Goal: Information Seeking & Learning: Learn about a topic

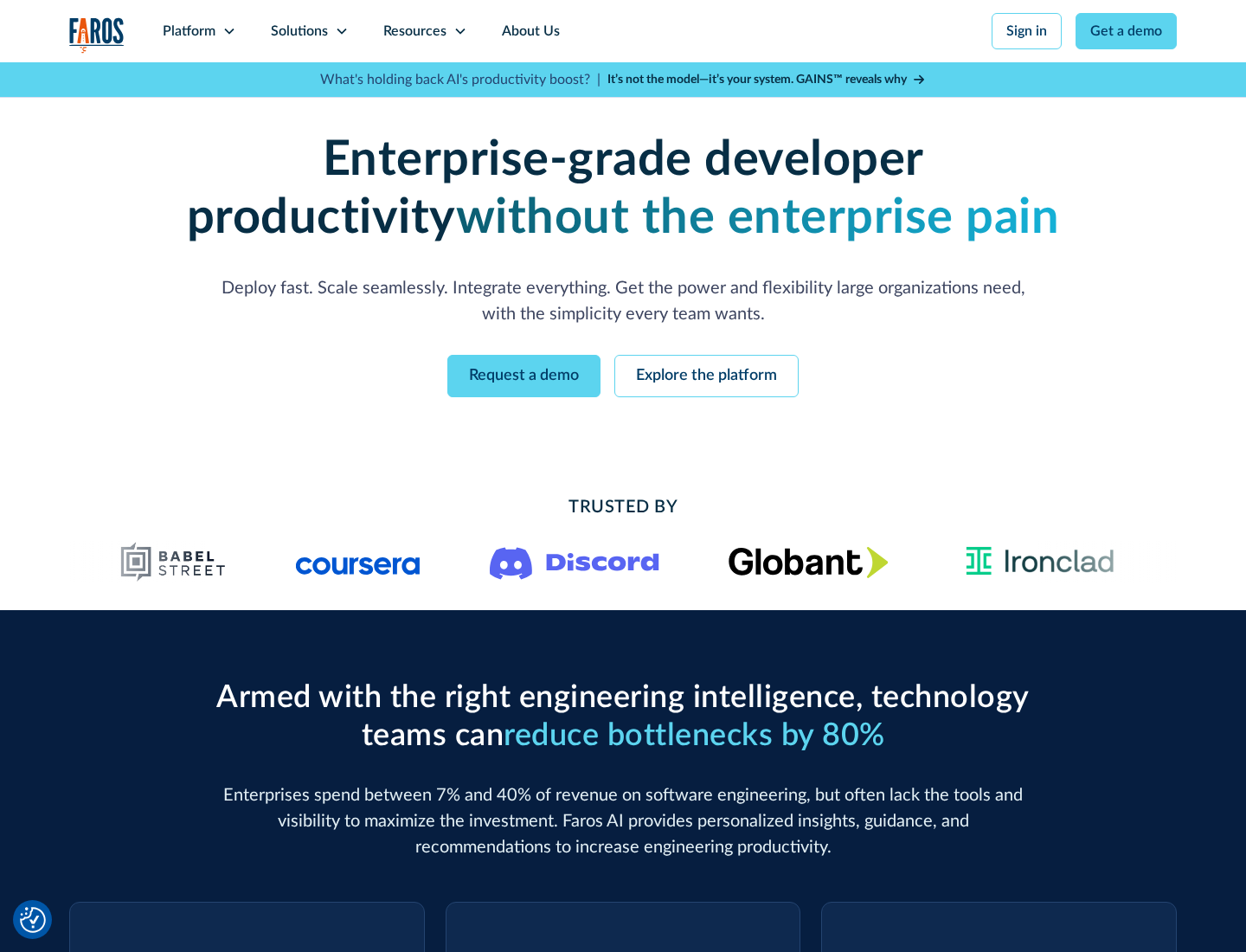
click at [228, 31] on icon at bounding box center [230, 31] width 14 height 14
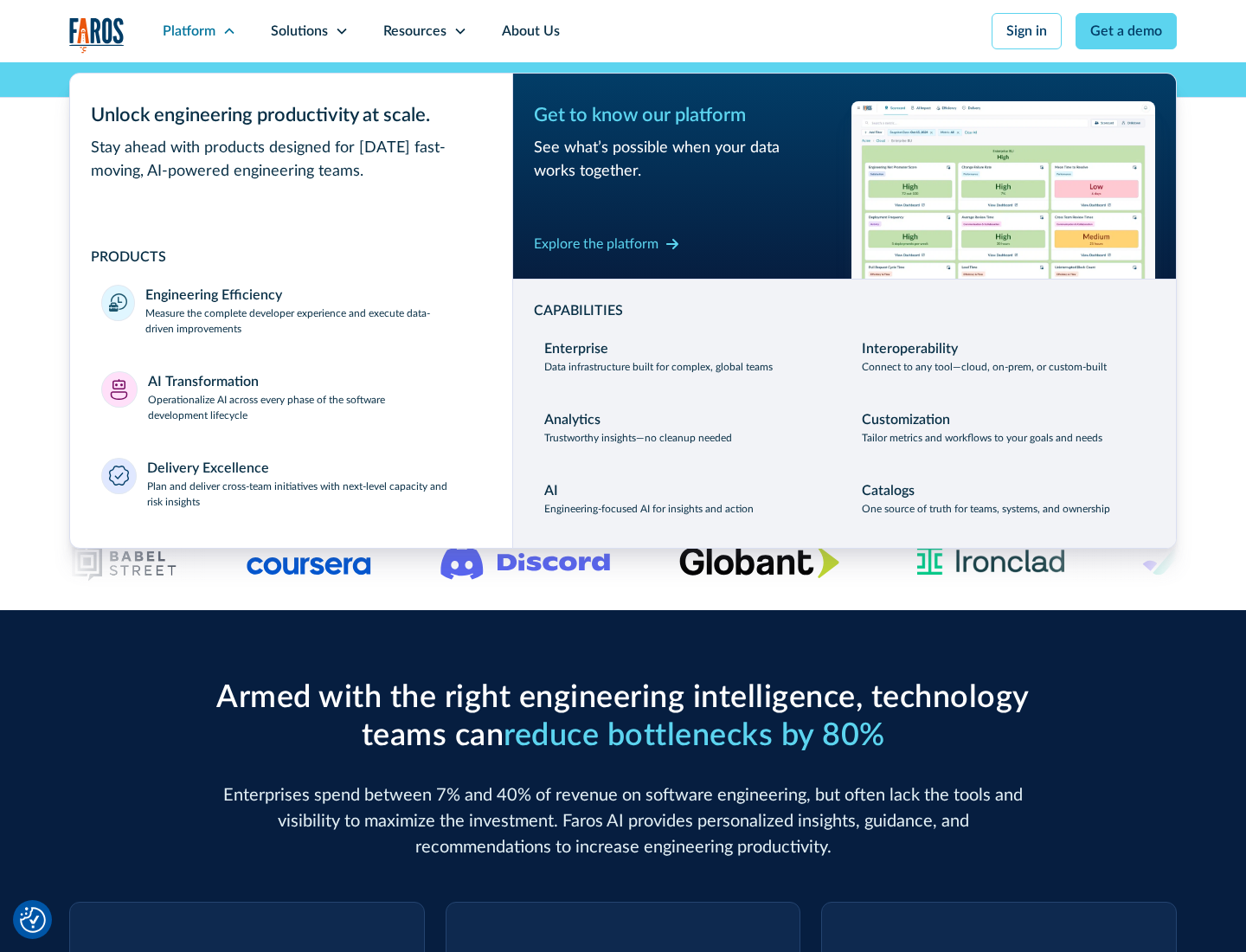
click at [313, 320] on p "Measure the complete developer experience and execute data-driven improvements" at bounding box center [313, 321] width 336 height 31
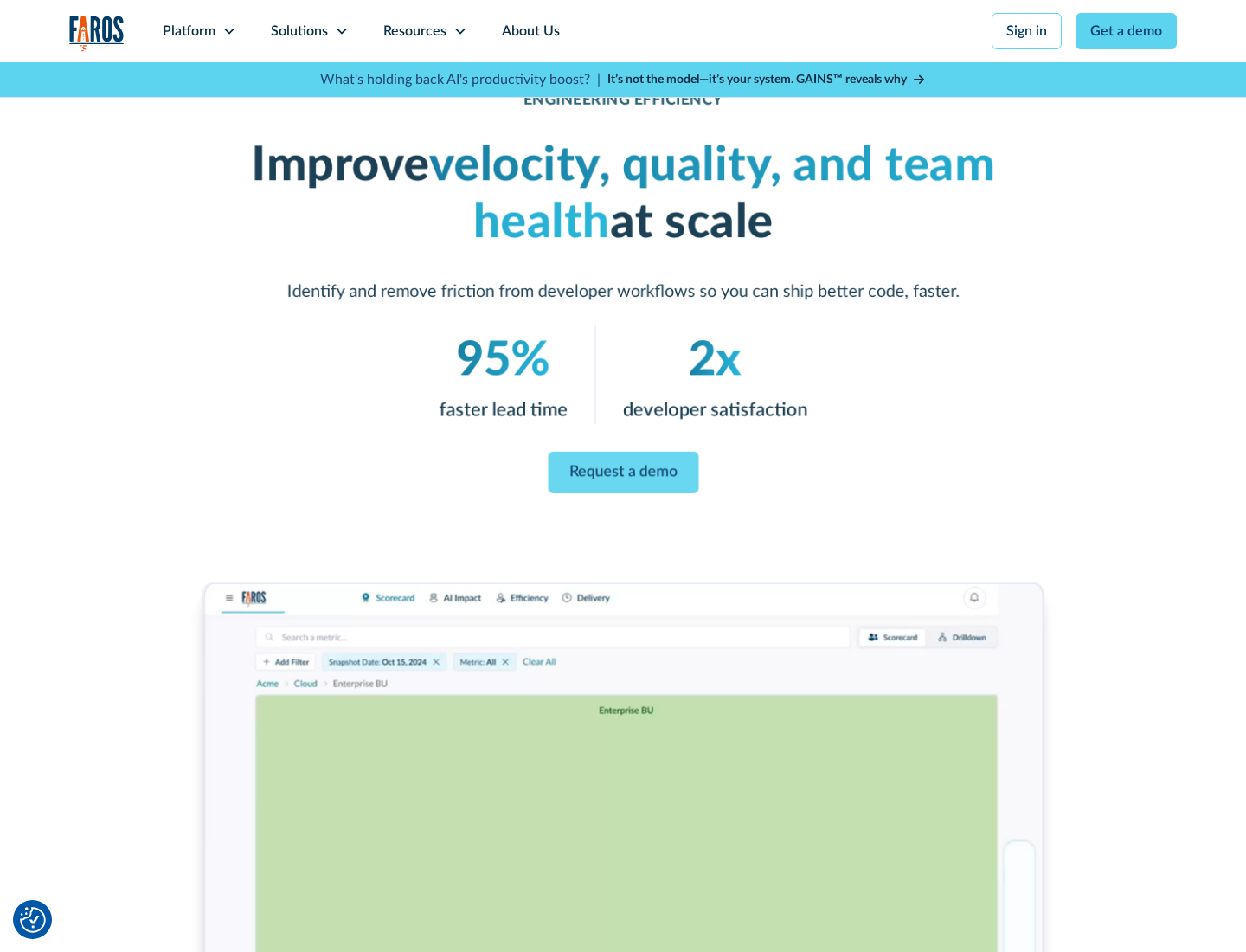
click at [623, 472] on link "Request a demo" at bounding box center [623, 472] width 150 height 42
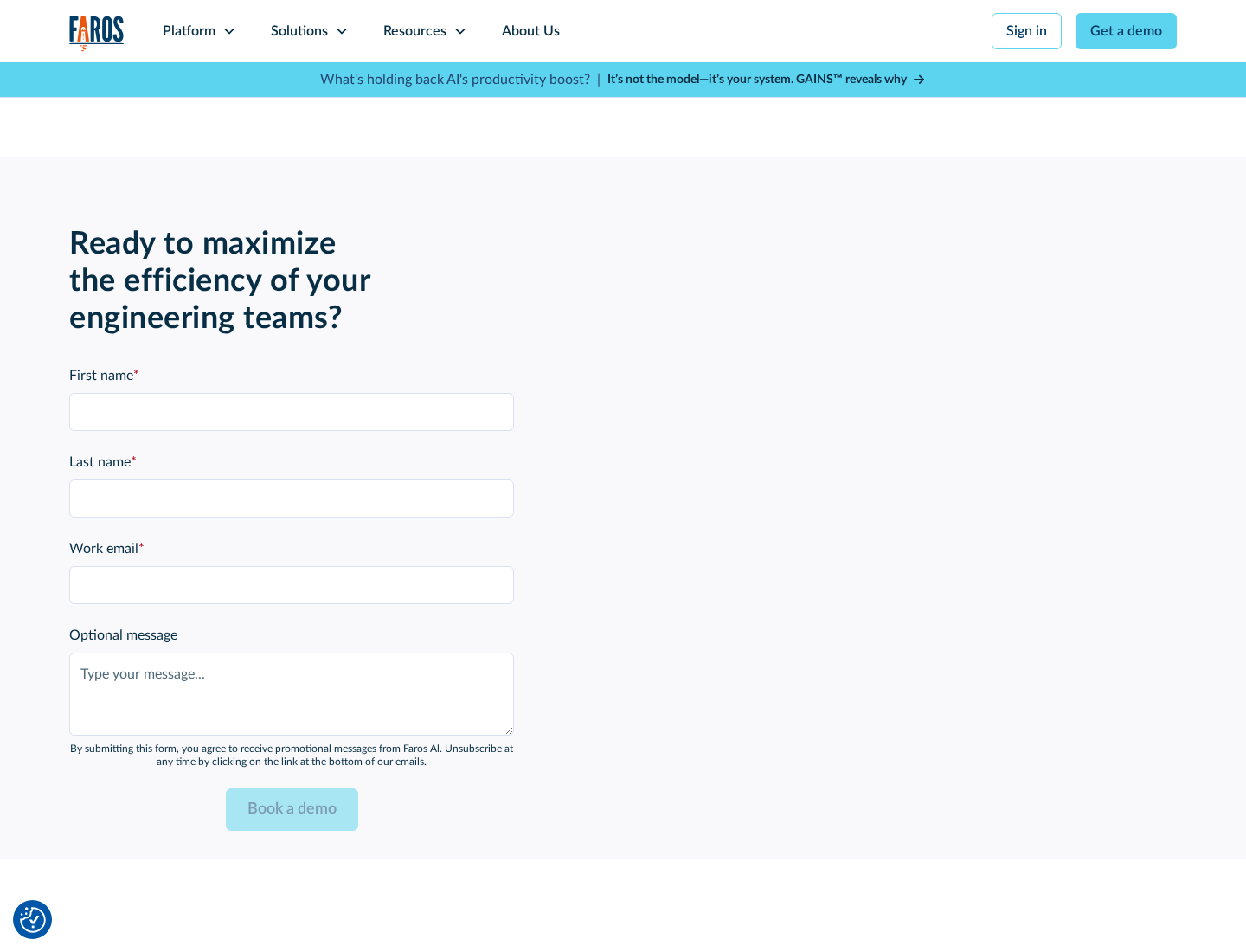
click at [228, 31] on icon at bounding box center [230, 31] width 14 height 14
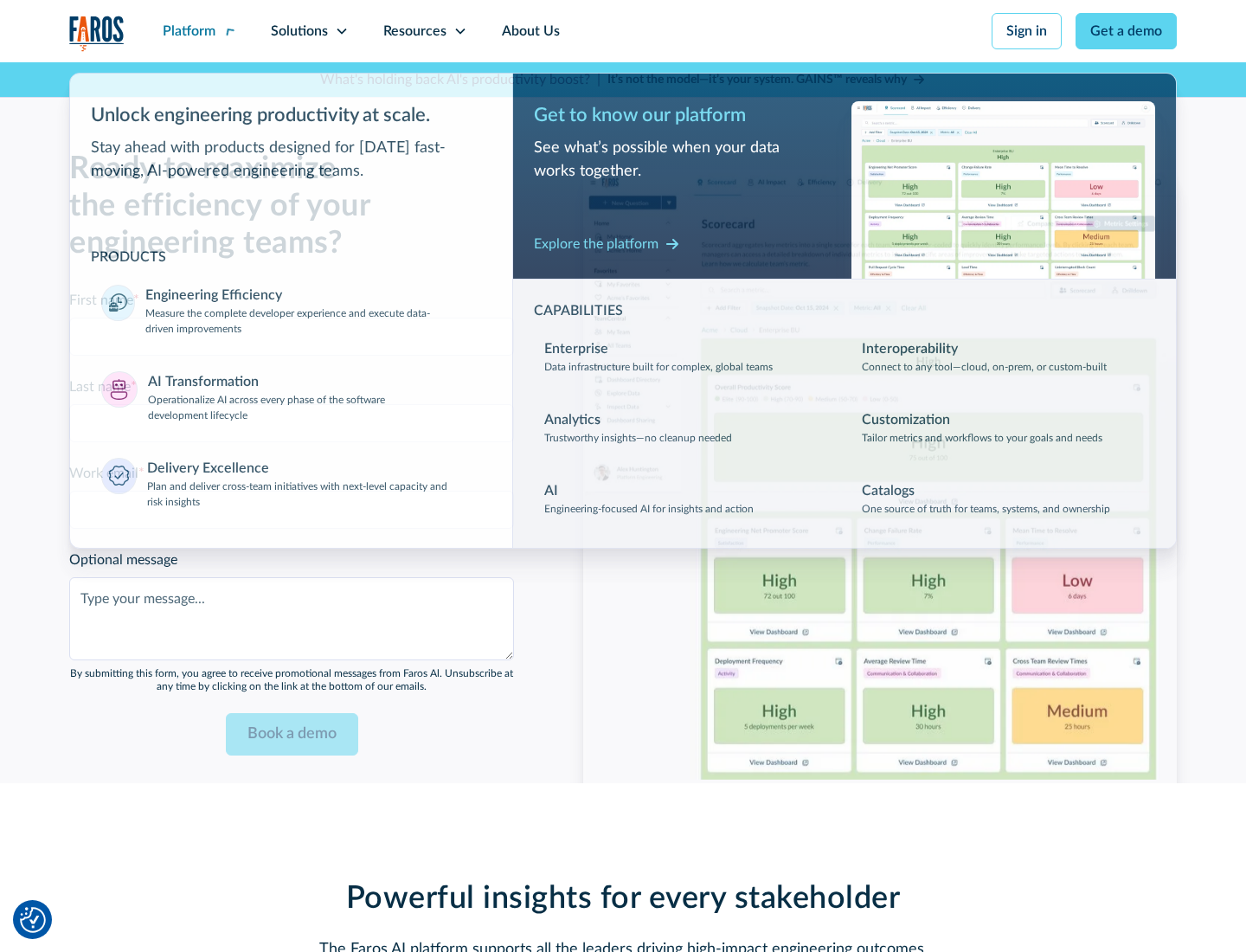
scroll to position [3796, 0]
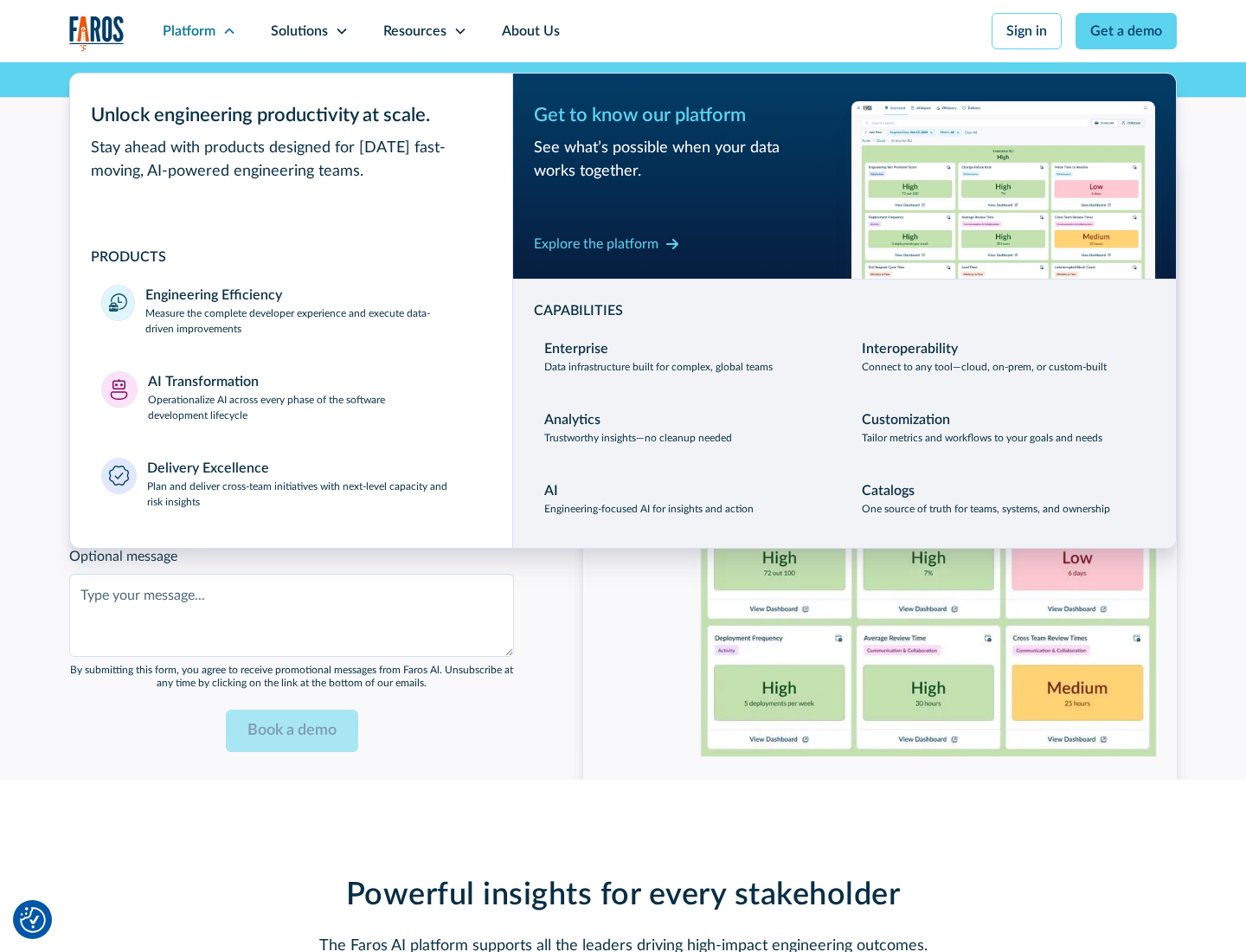
click at [314, 396] on p "Operationalize AI across every phase of the software development lifecycle" at bounding box center [315, 407] width 334 height 31
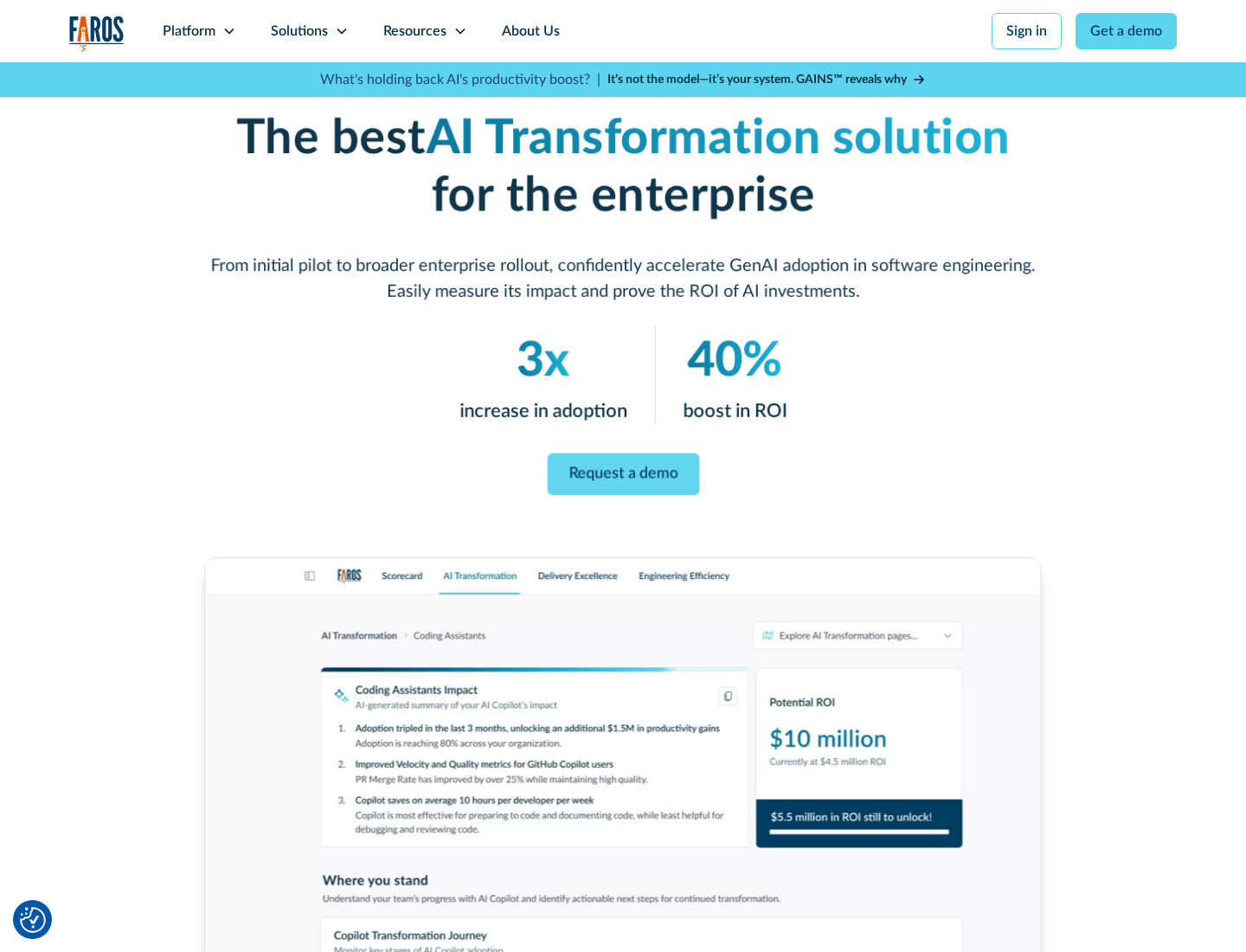
click at [623, 469] on link "Request a demo" at bounding box center [623, 475] width 152 height 42
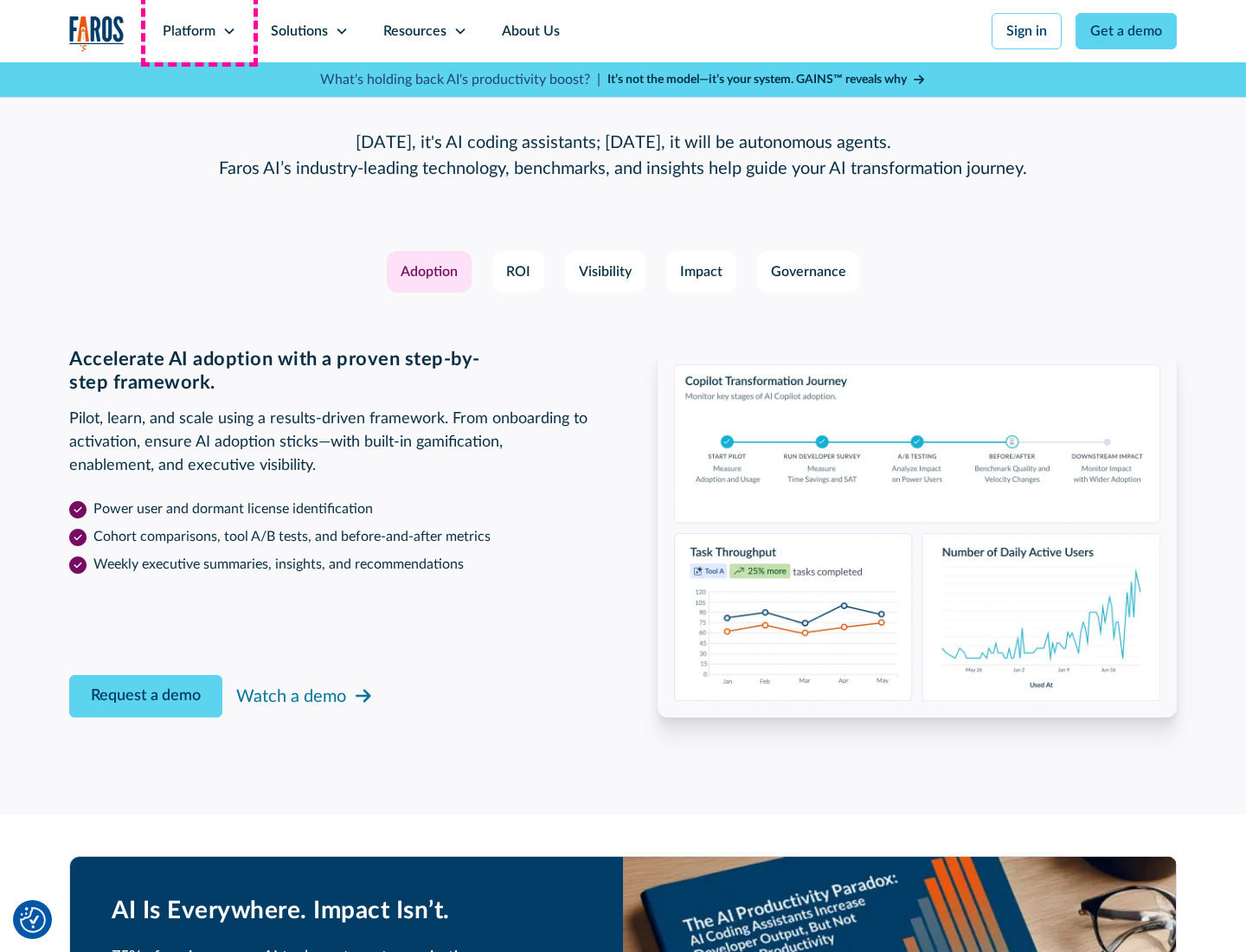
click at [199, 31] on div "Platform" at bounding box center [189, 30] width 53 height 20
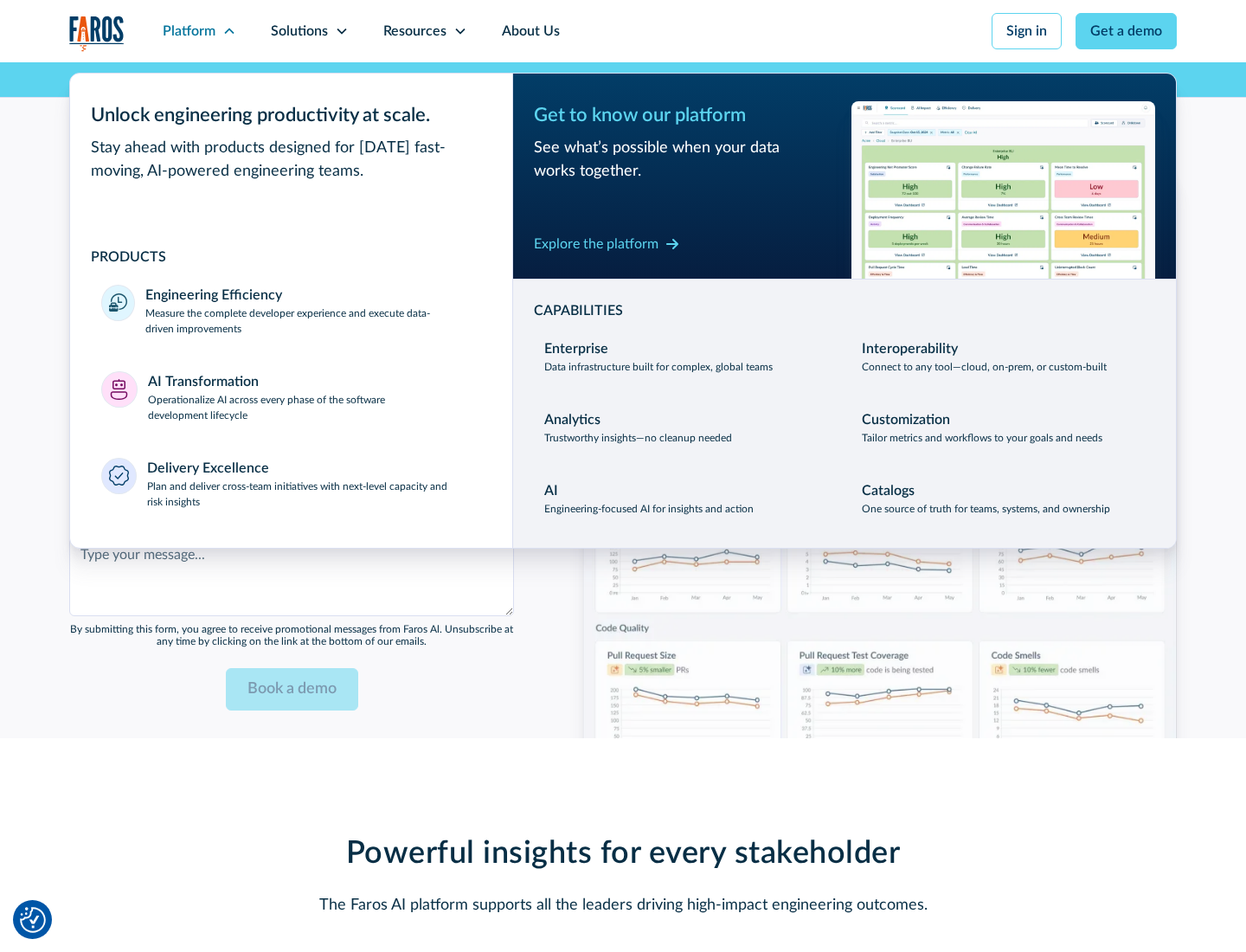
scroll to position [4212, 0]
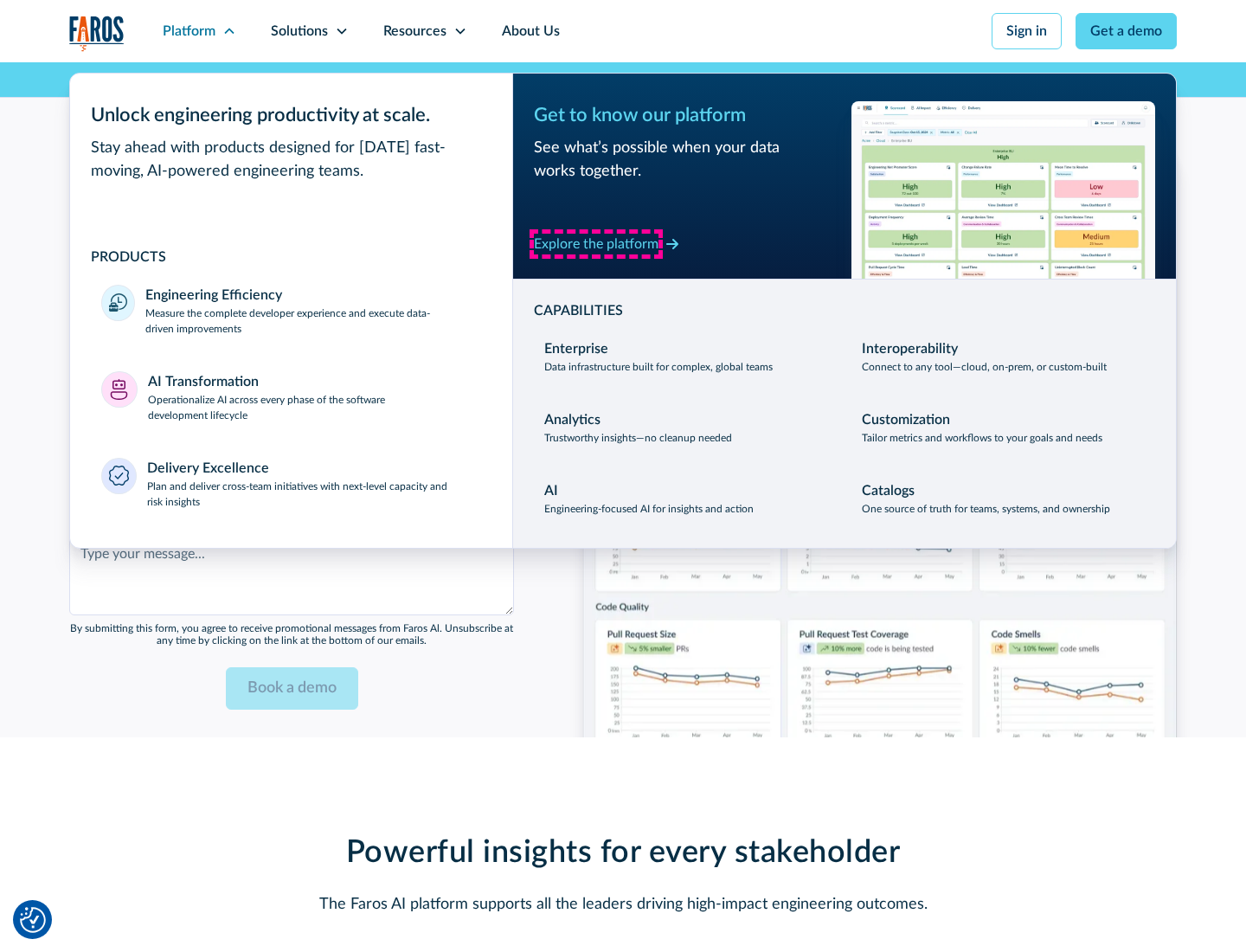
click at [596, 243] on div "Explore the platform" at bounding box center [596, 243] width 125 height 20
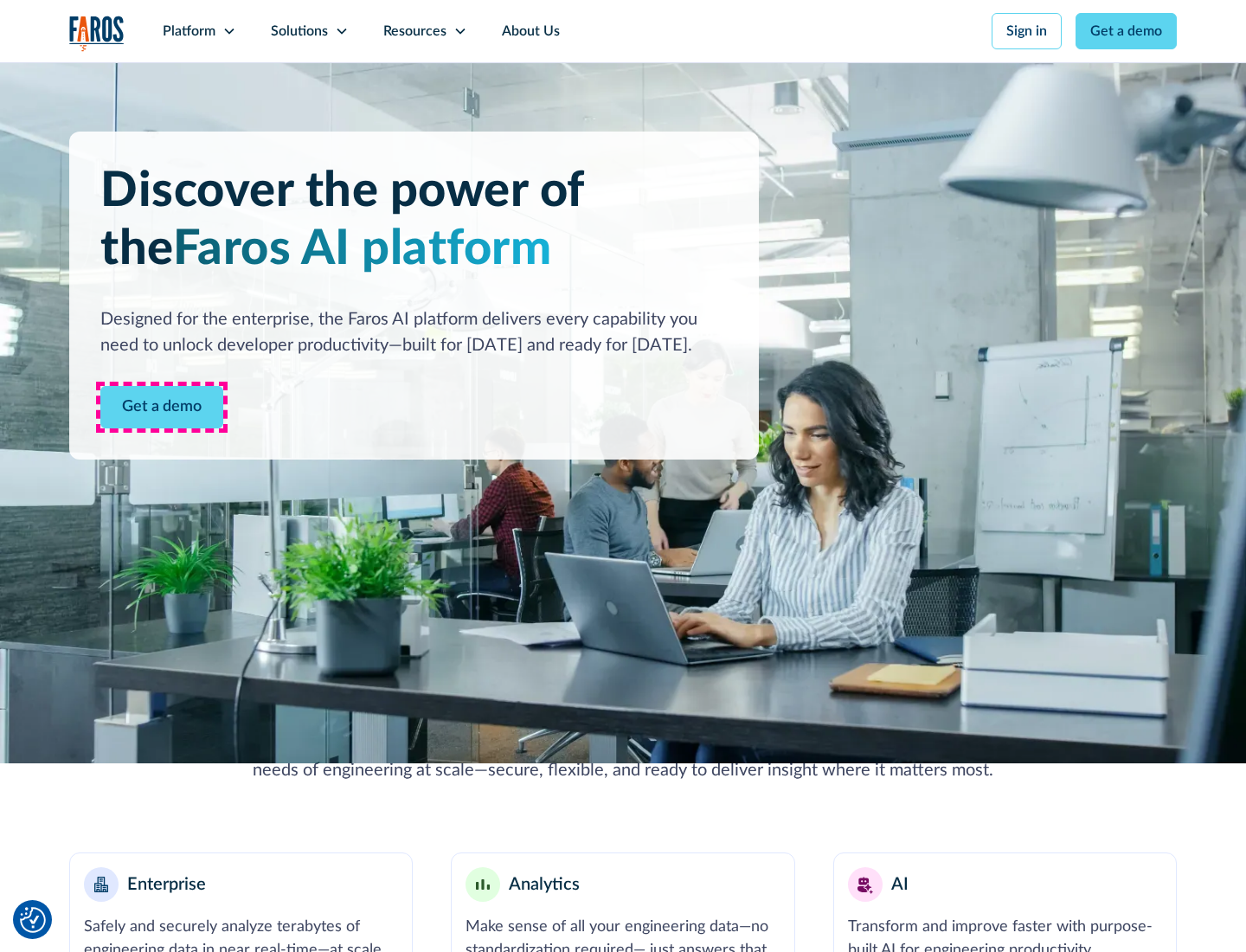
click at [162, 407] on link "Get a demo" at bounding box center [162, 407] width 123 height 42
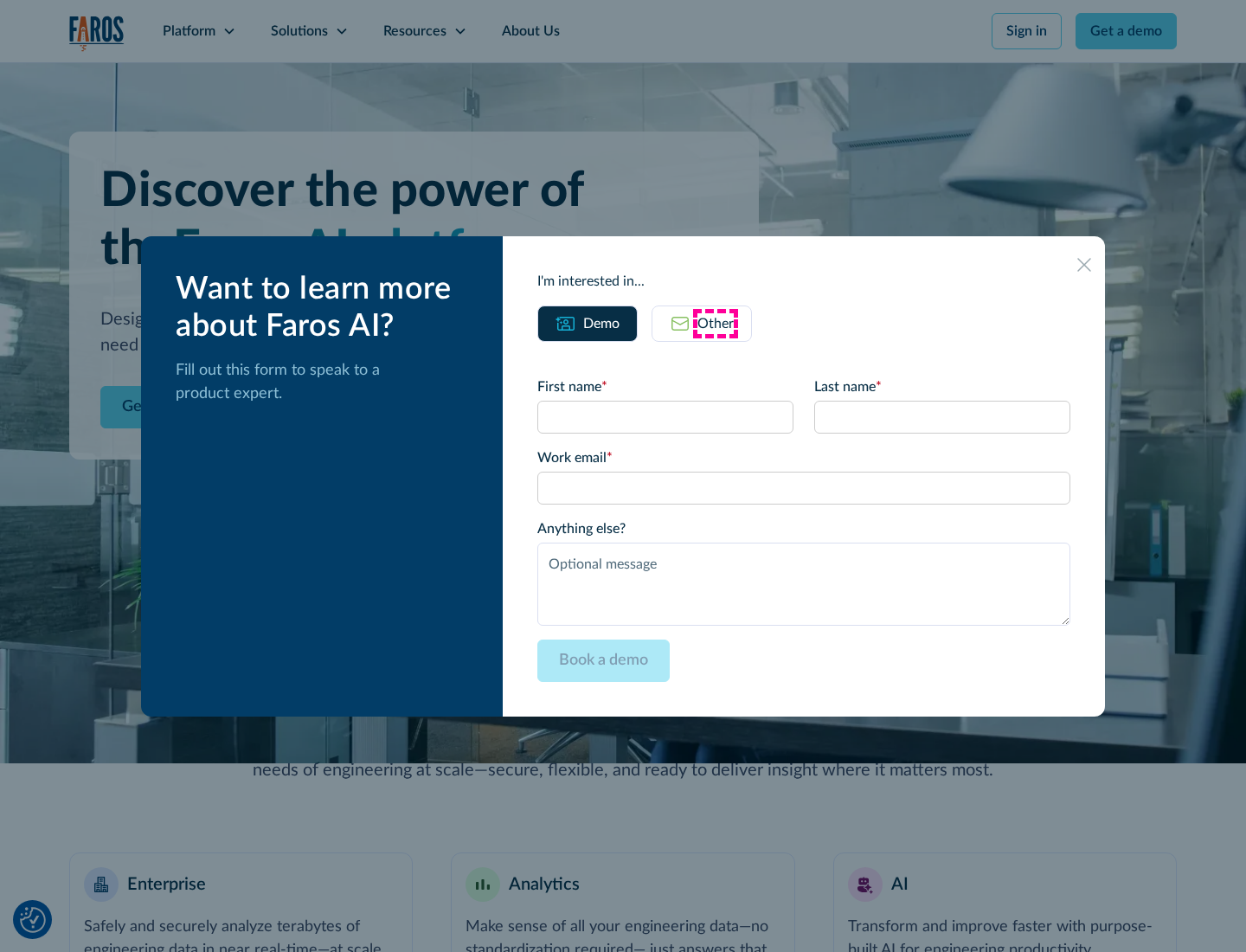
click at [715, 323] on div "Other" at bounding box center [715, 323] width 36 height 20
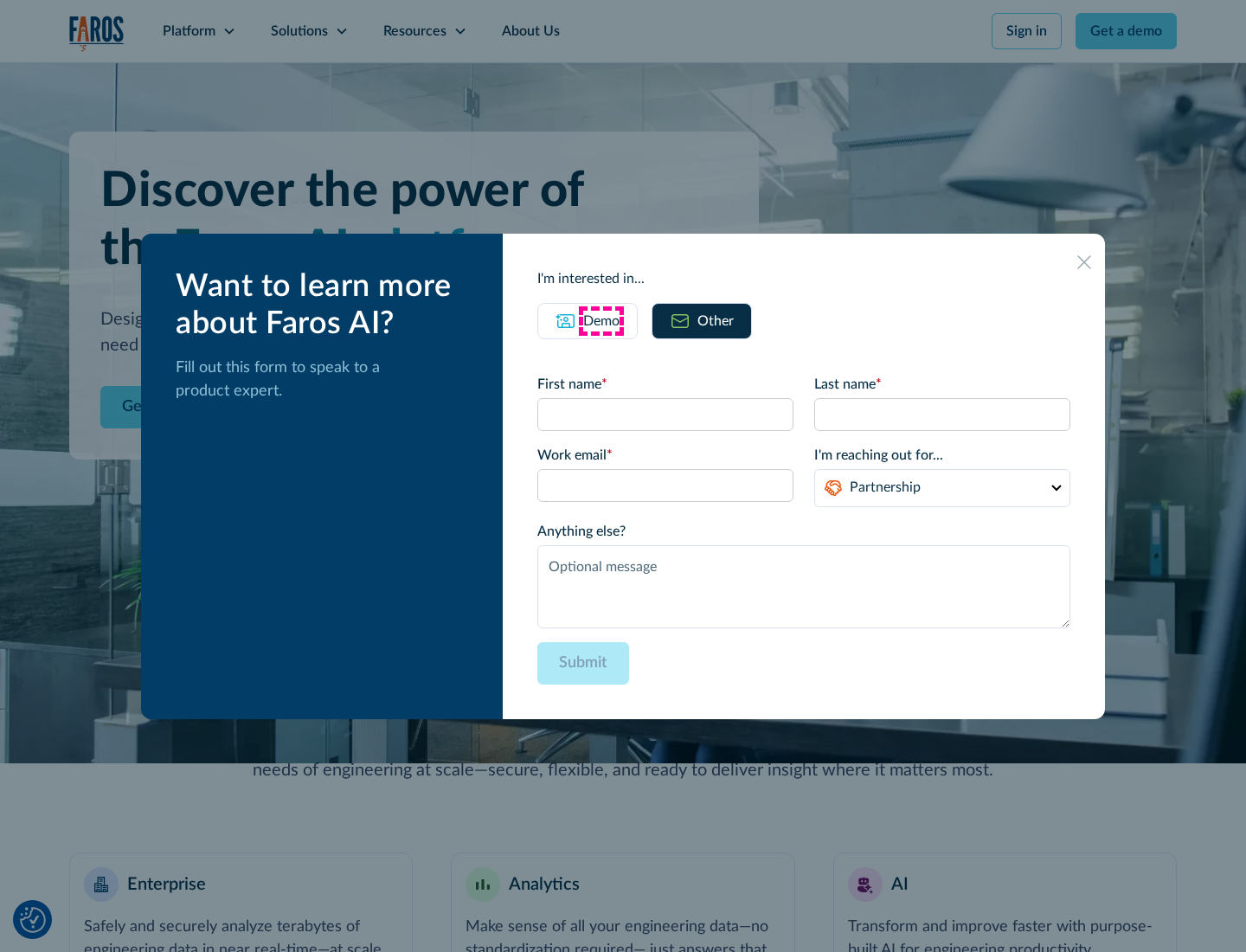
click at [601, 320] on div "Demo" at bounding box center [601, 320] width 36 height 20
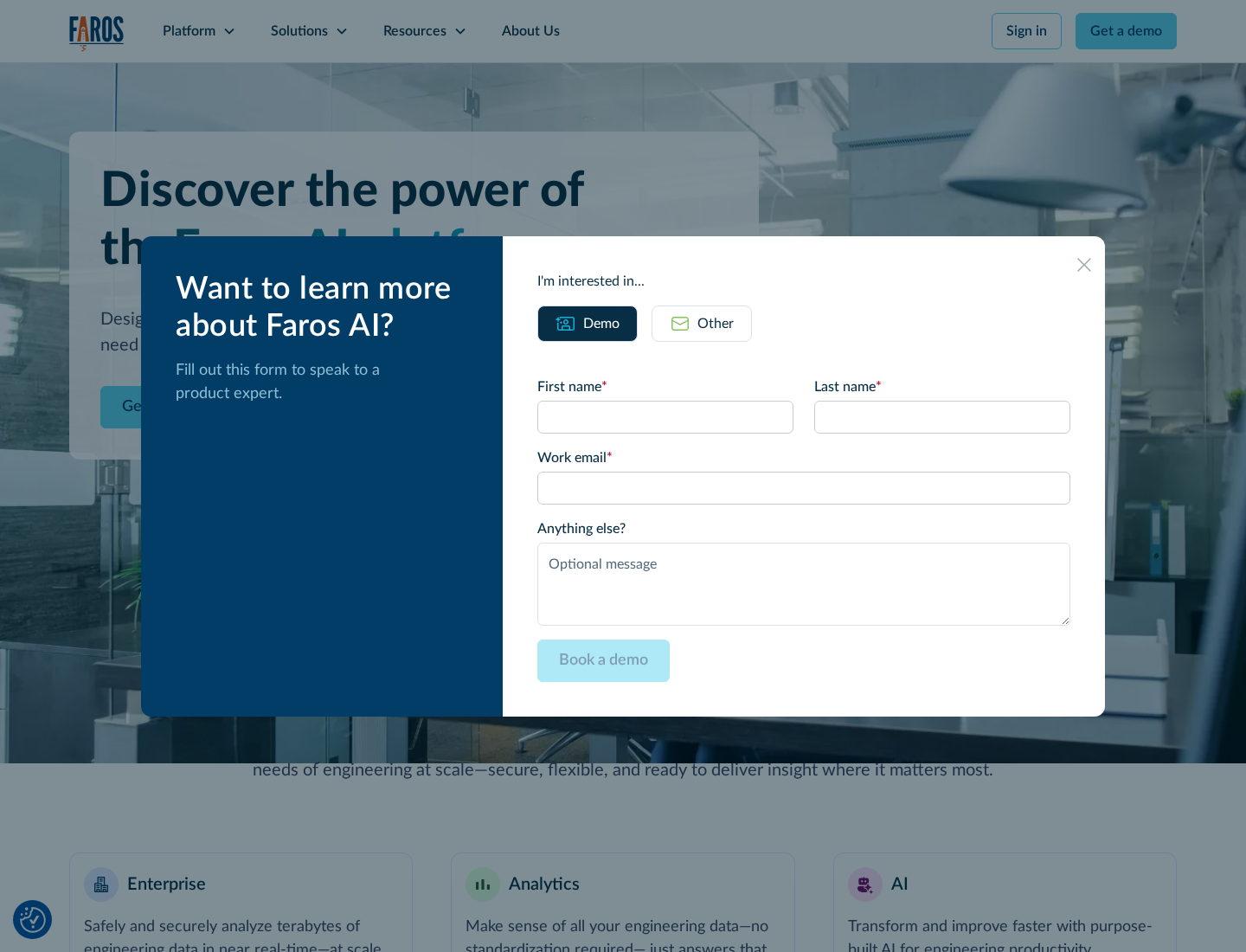
click at [1084, 264] on icon at bounding box center [1085, 265] width 14 height 14
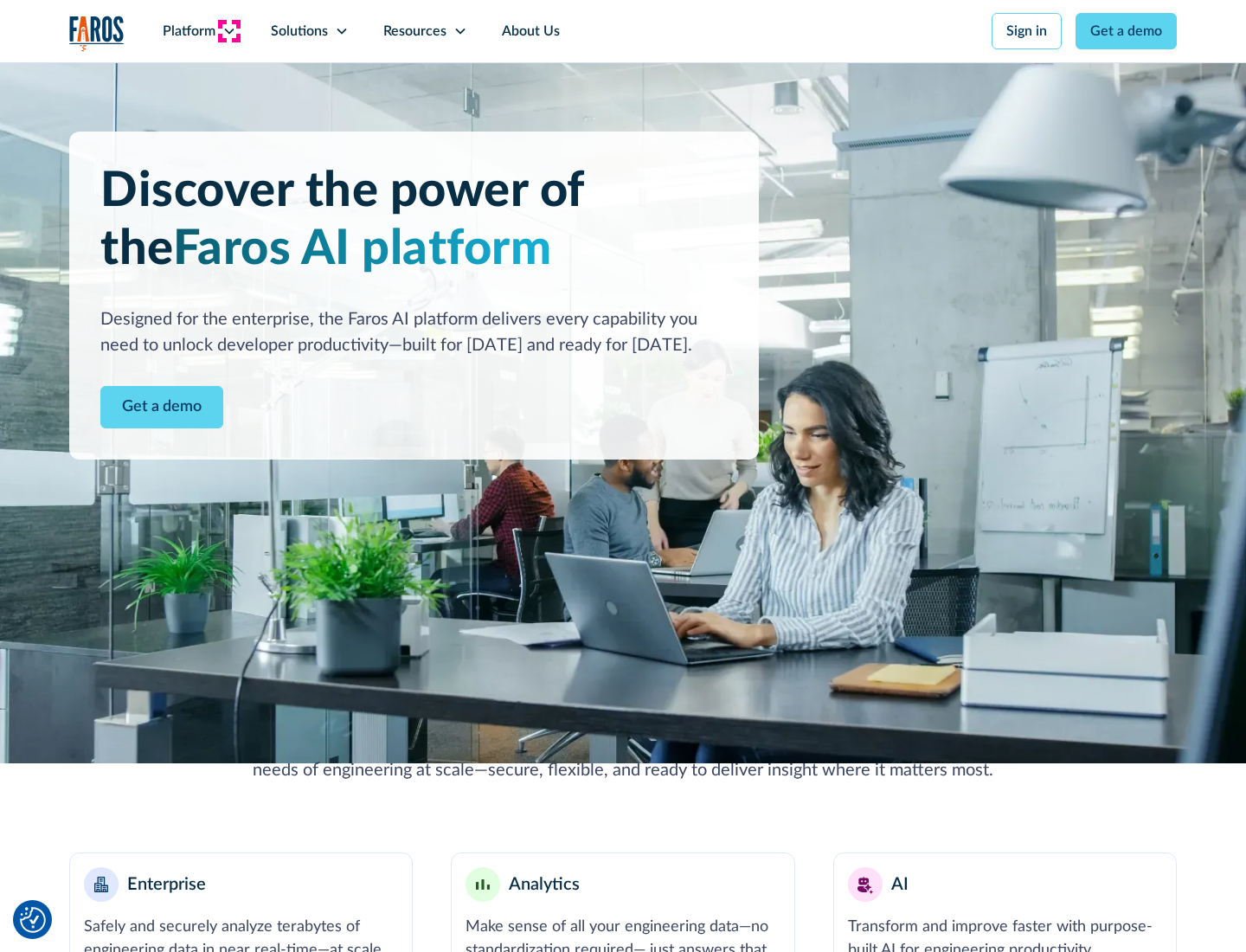
click at [228, 31] on icon at bounding box center [230, 31] width 14 height 14
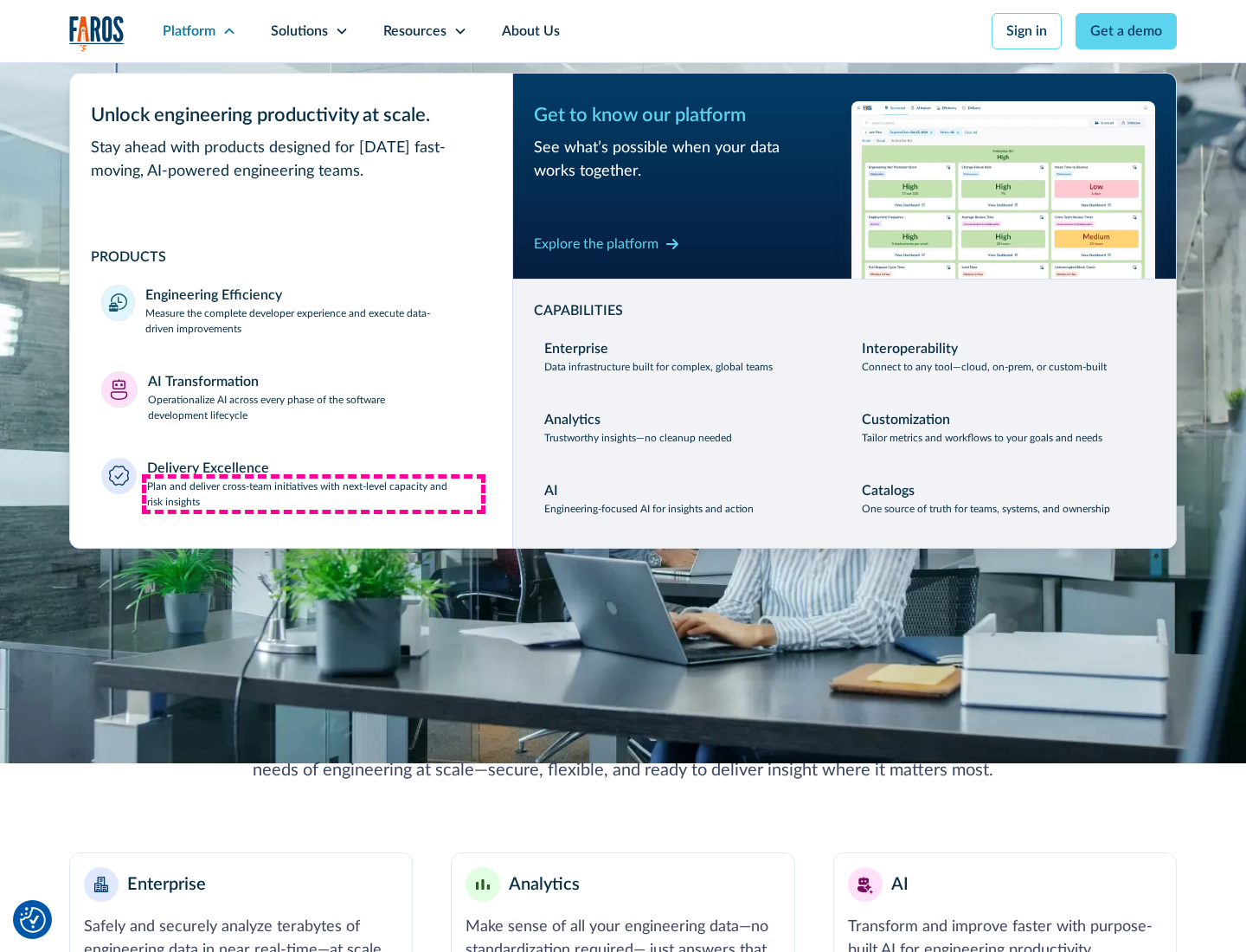
click at [313, 493] on p "Plan and deliver cross-team initiatives with next-level capacity and risk insig…" at bounding box center [314, 493] width 335 height 31
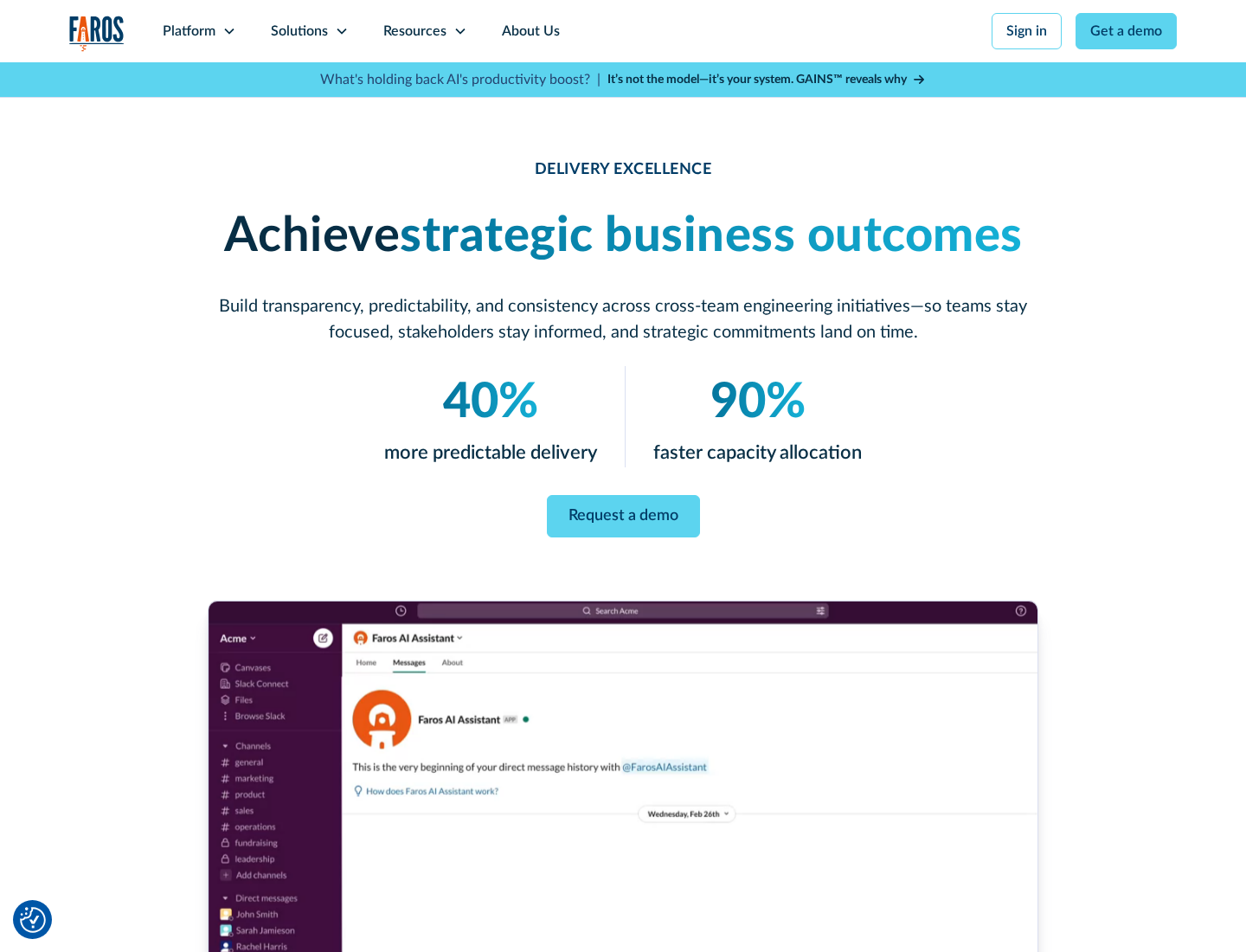
click at [341, 31] on icon at bounding box center [342, 31] width 14 height 14
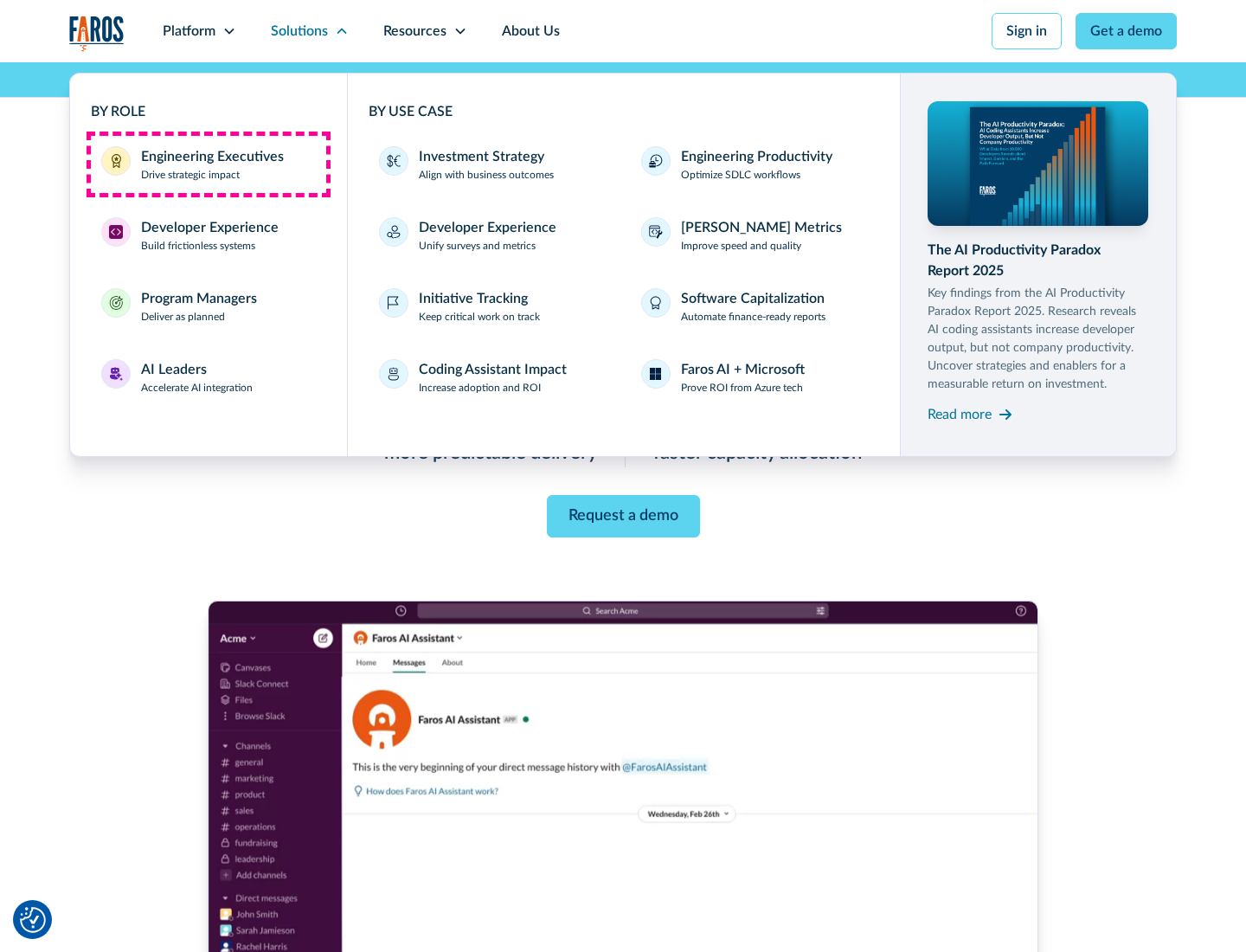
click at [208, 164] on div "Engineering Executives" at bounding box center [212, 156] width 142 height 20
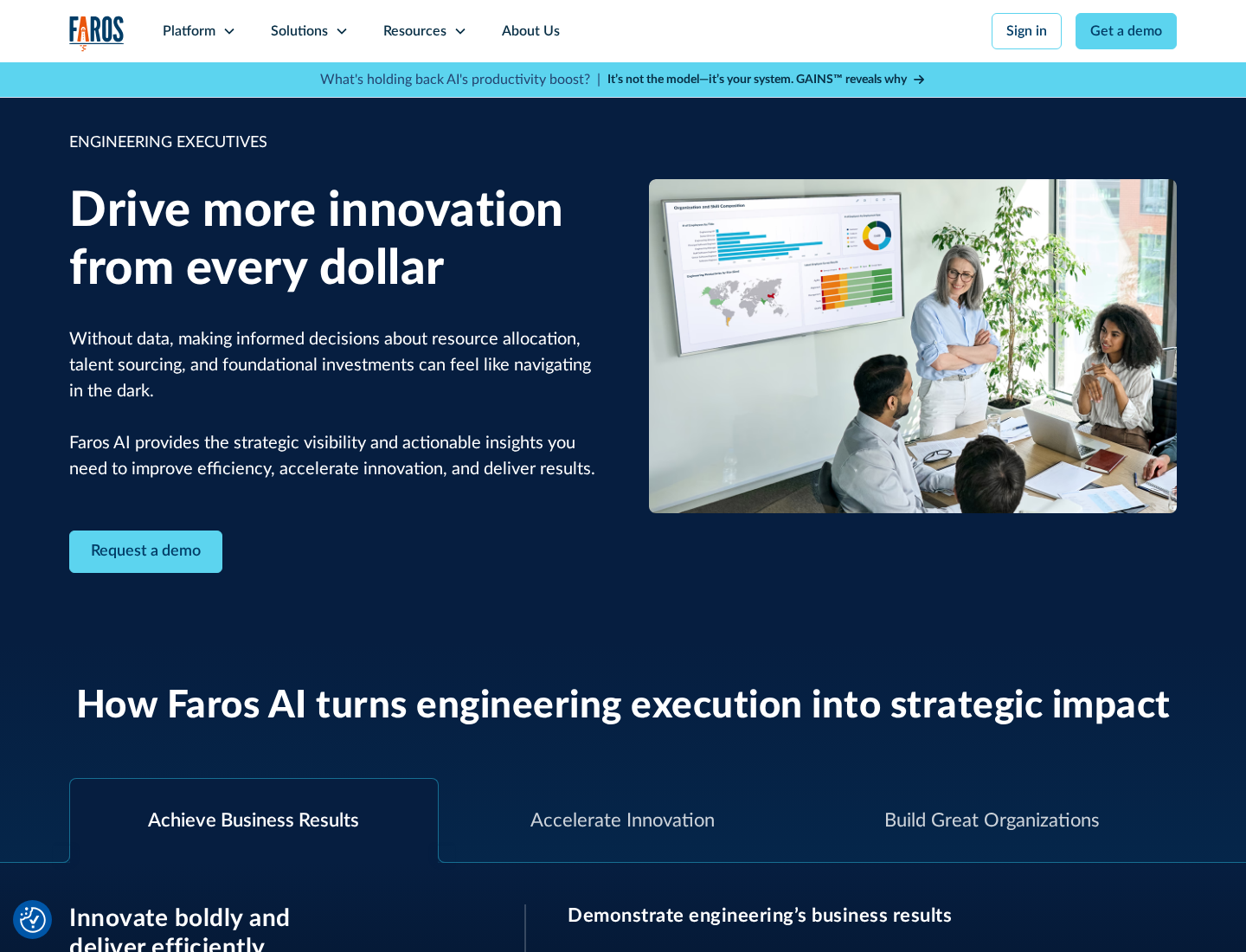
click at [341, 31] on icon at bounding box center [342, 31] width 14 height 14
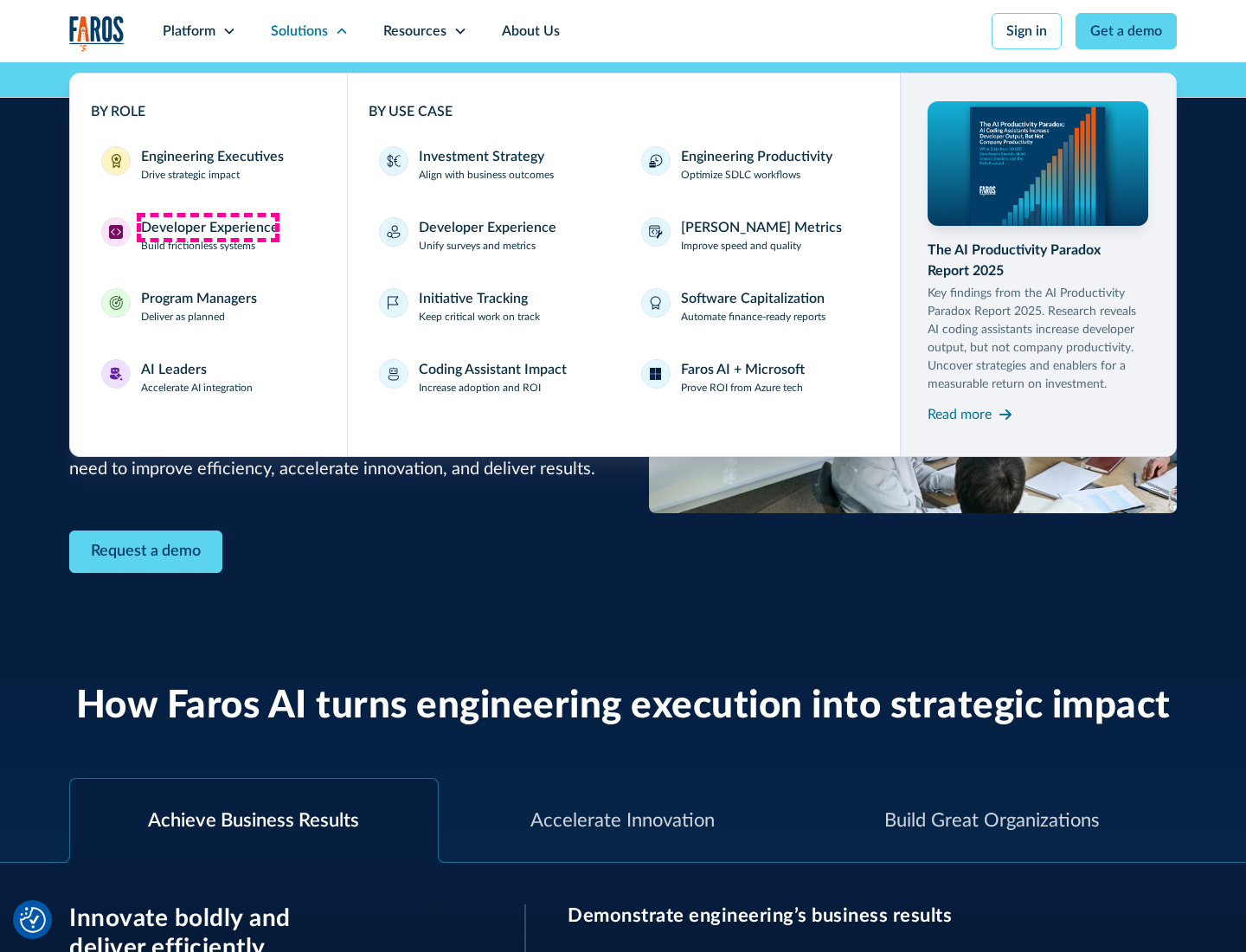
click at [208, 227] on div "Developer Experience" at bounding box center [210, 227] width 138 height 20
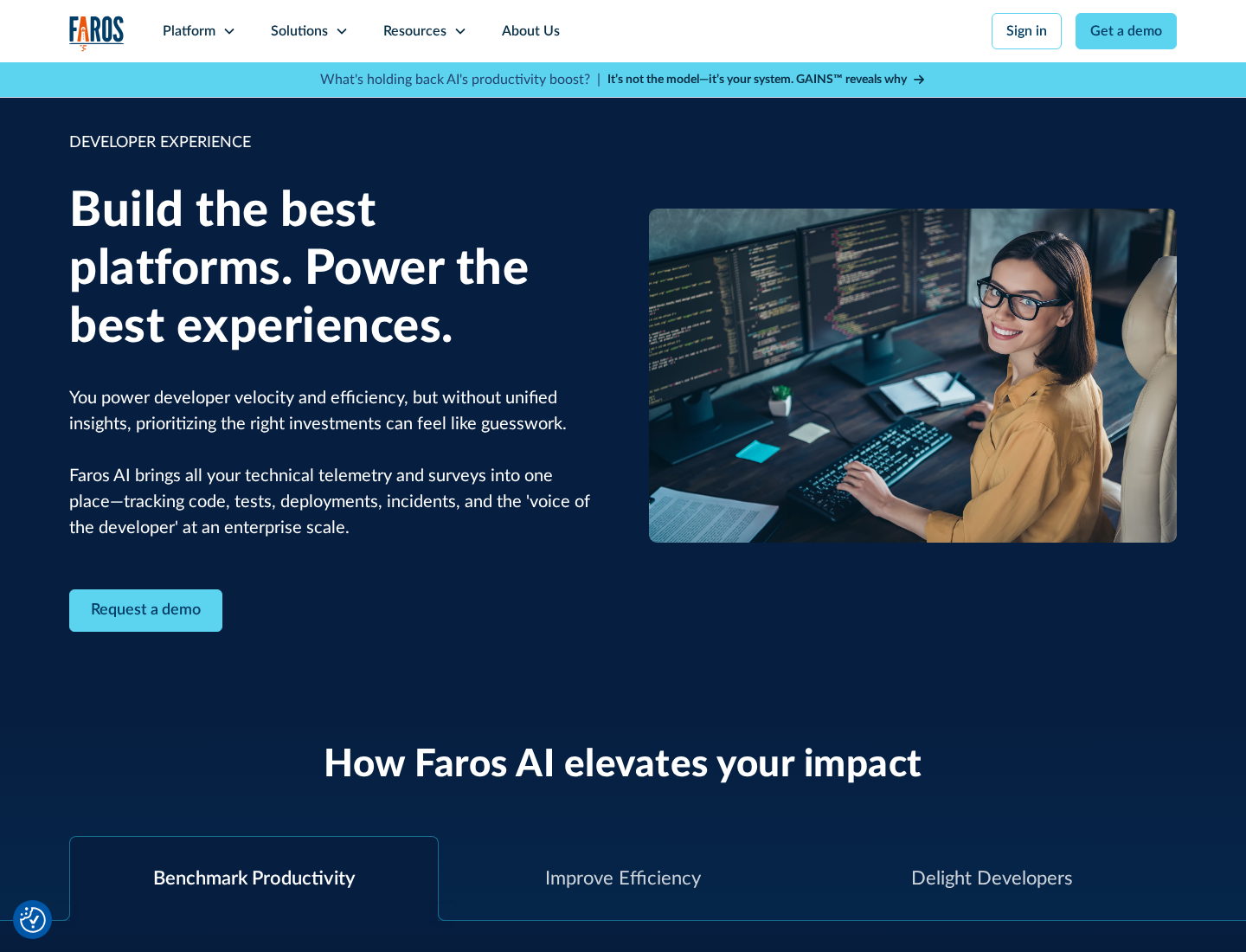
click at [309, 31] on div "Solutions" at bounding box center [299, 30] width 57 height 20
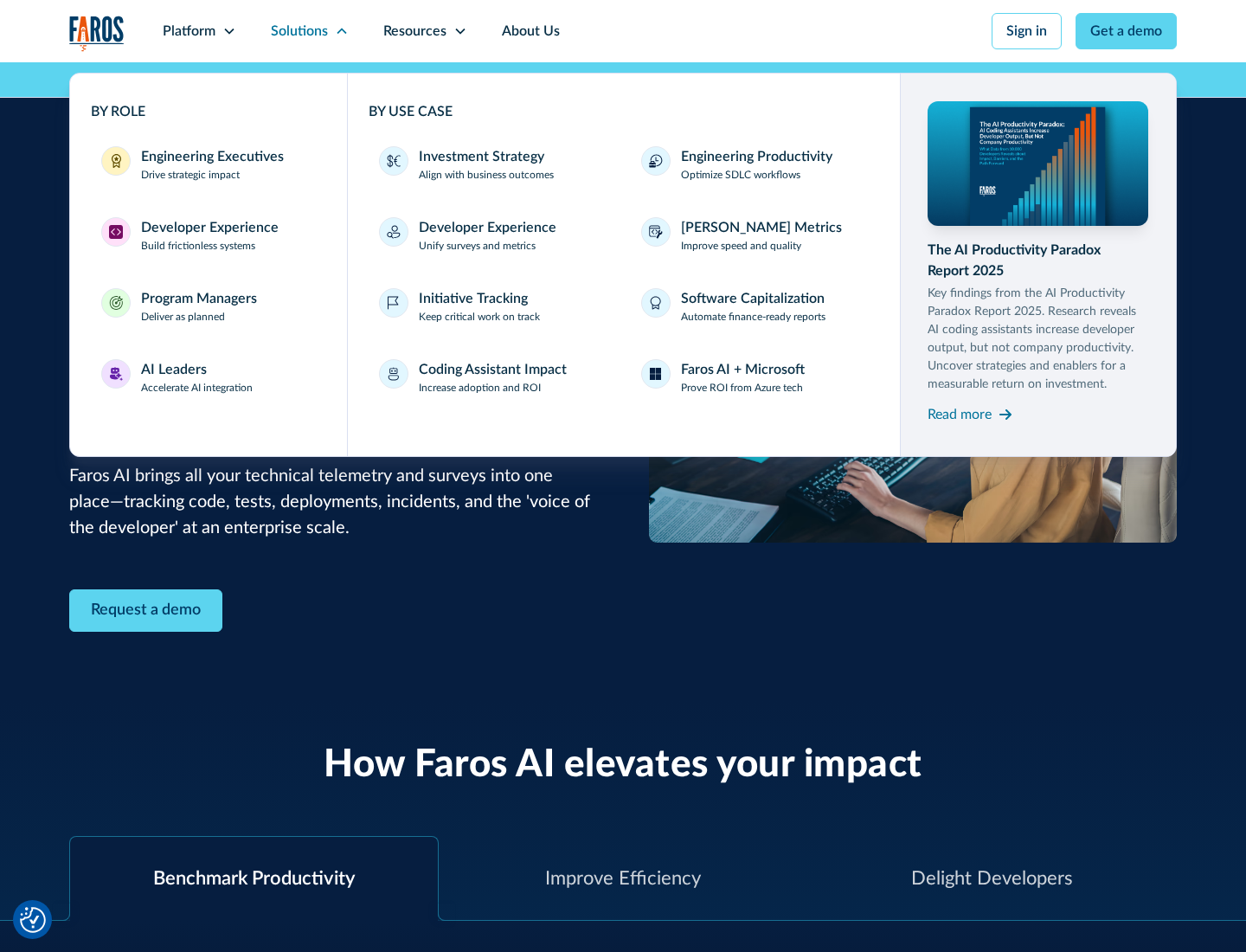
click at [198, 306] on div "Program Managers" at bounding box center [199, 298] width 116 height 20
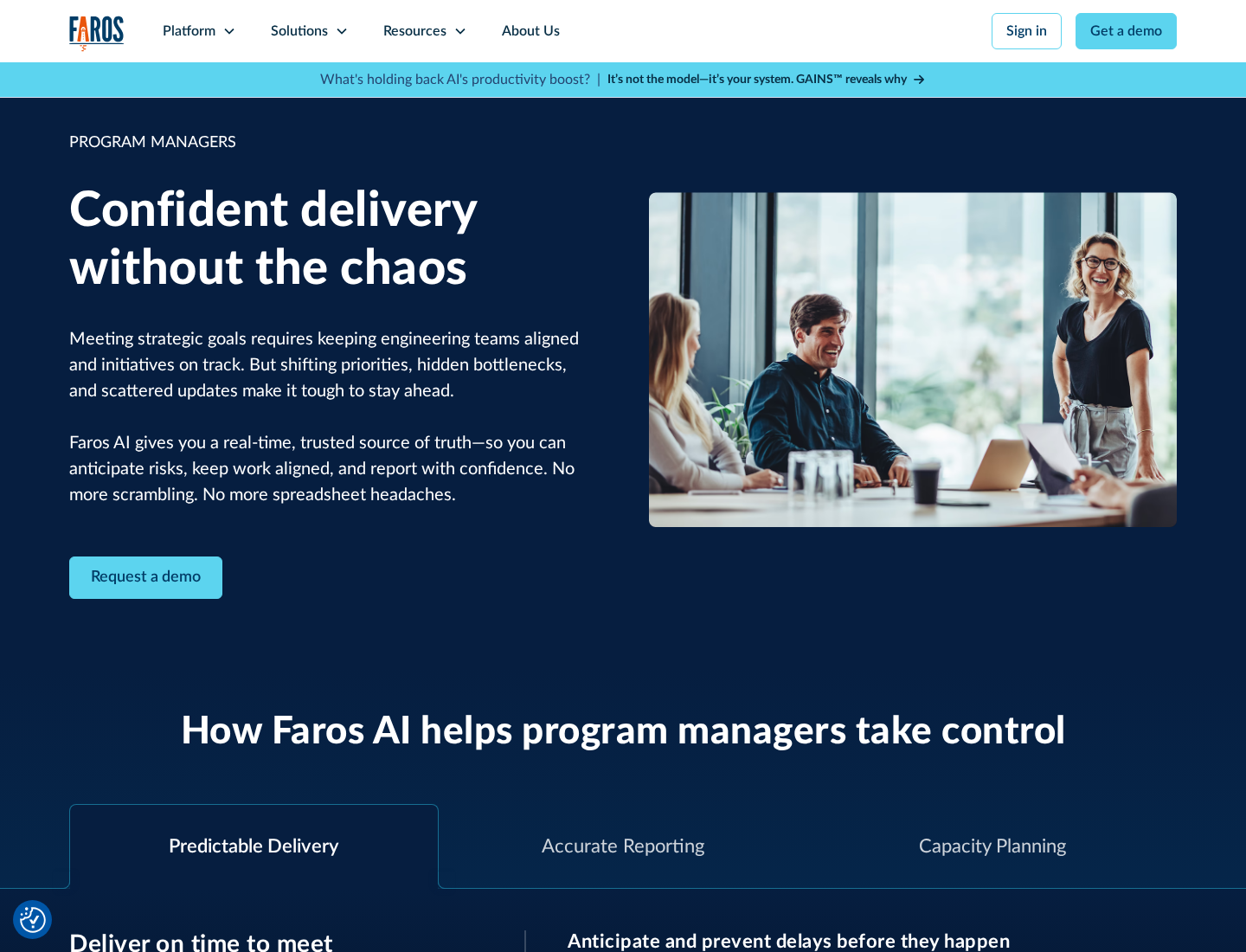
click at [341, 31] on icon at bounding box center [342, 31] width 14 height 14
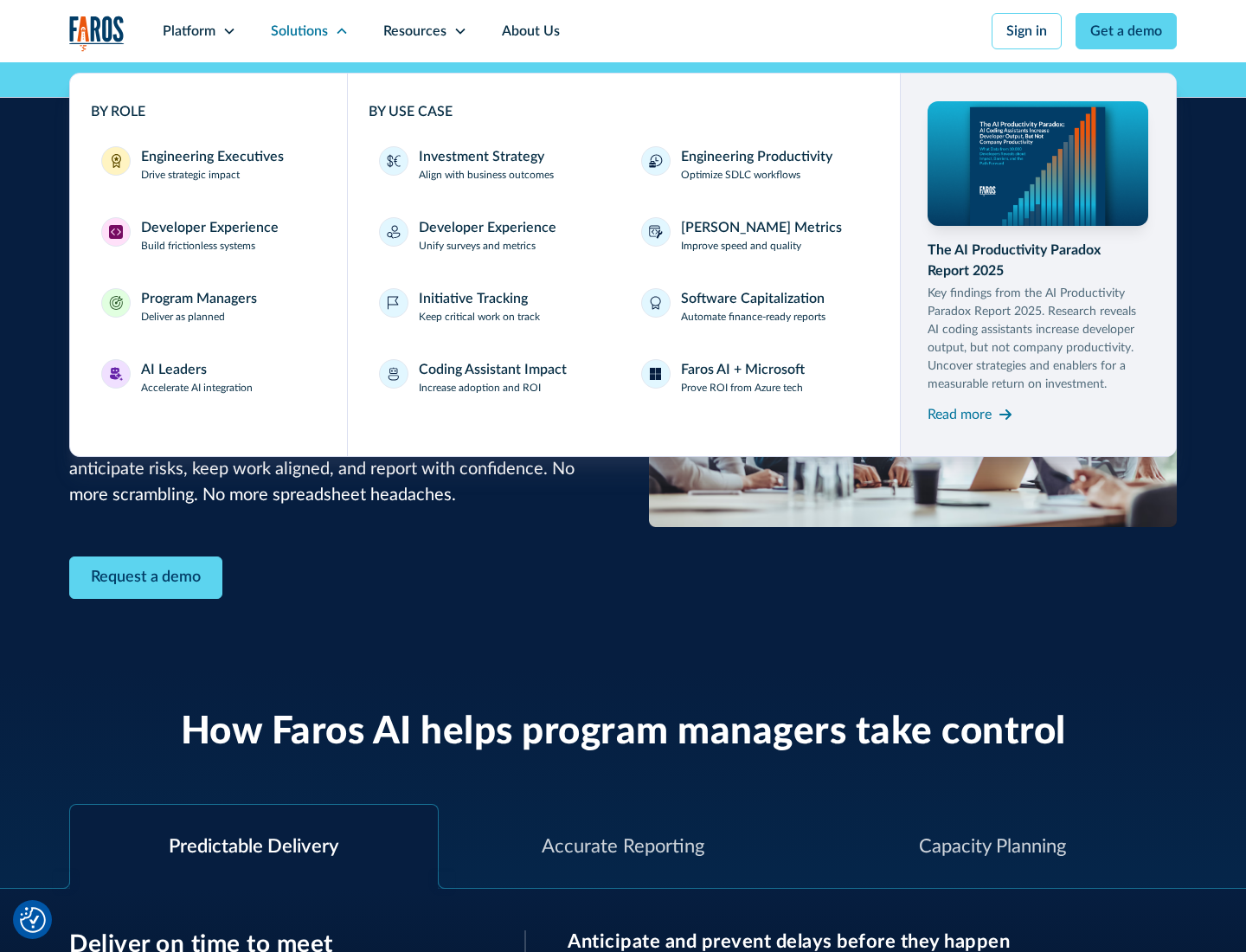
click at [197, 377] on div "AI Leaders" at bounding box center [174, 369] width 65 height 20
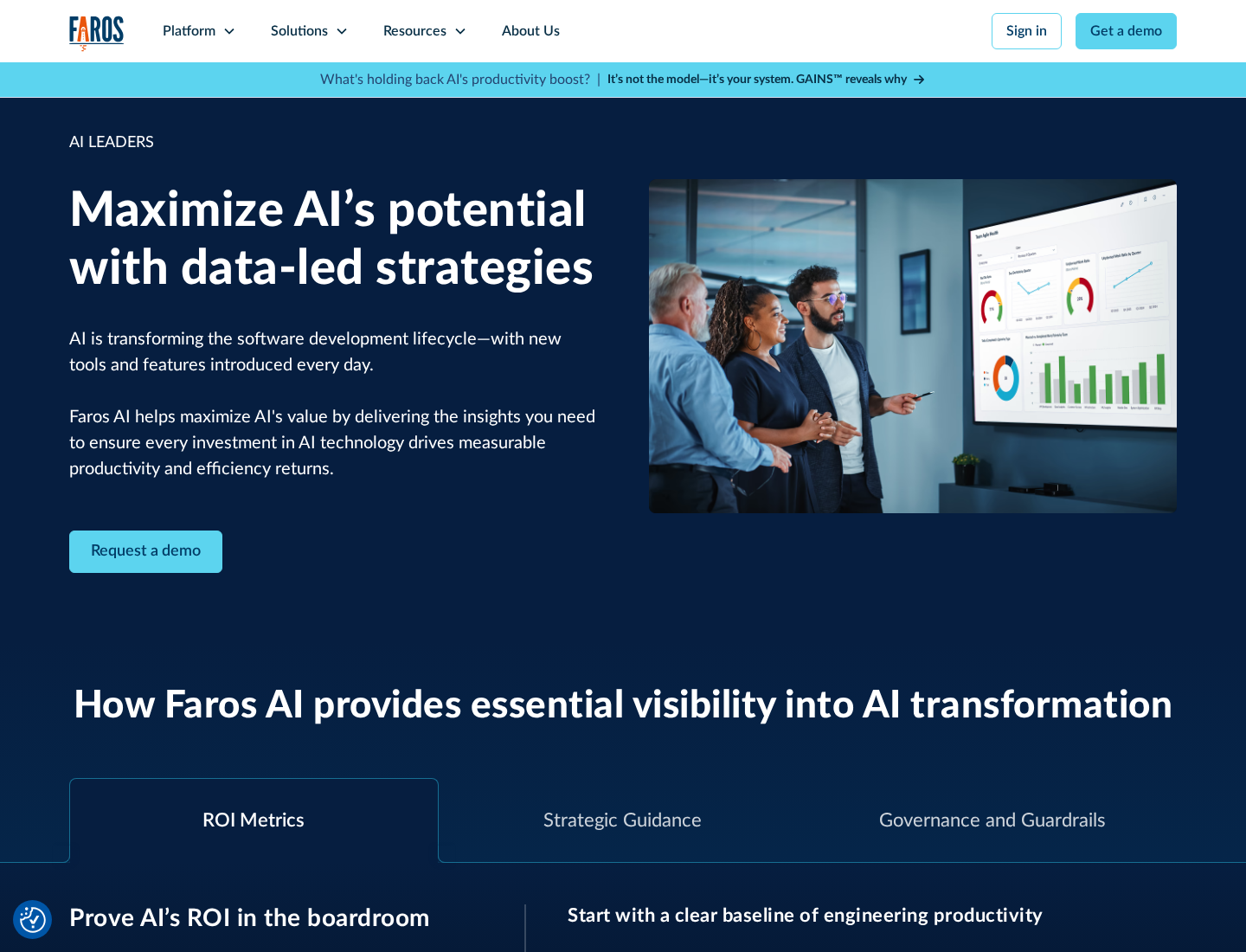
click at [341, 31] on icon at bounding box center [342, 31] width 14 height 14
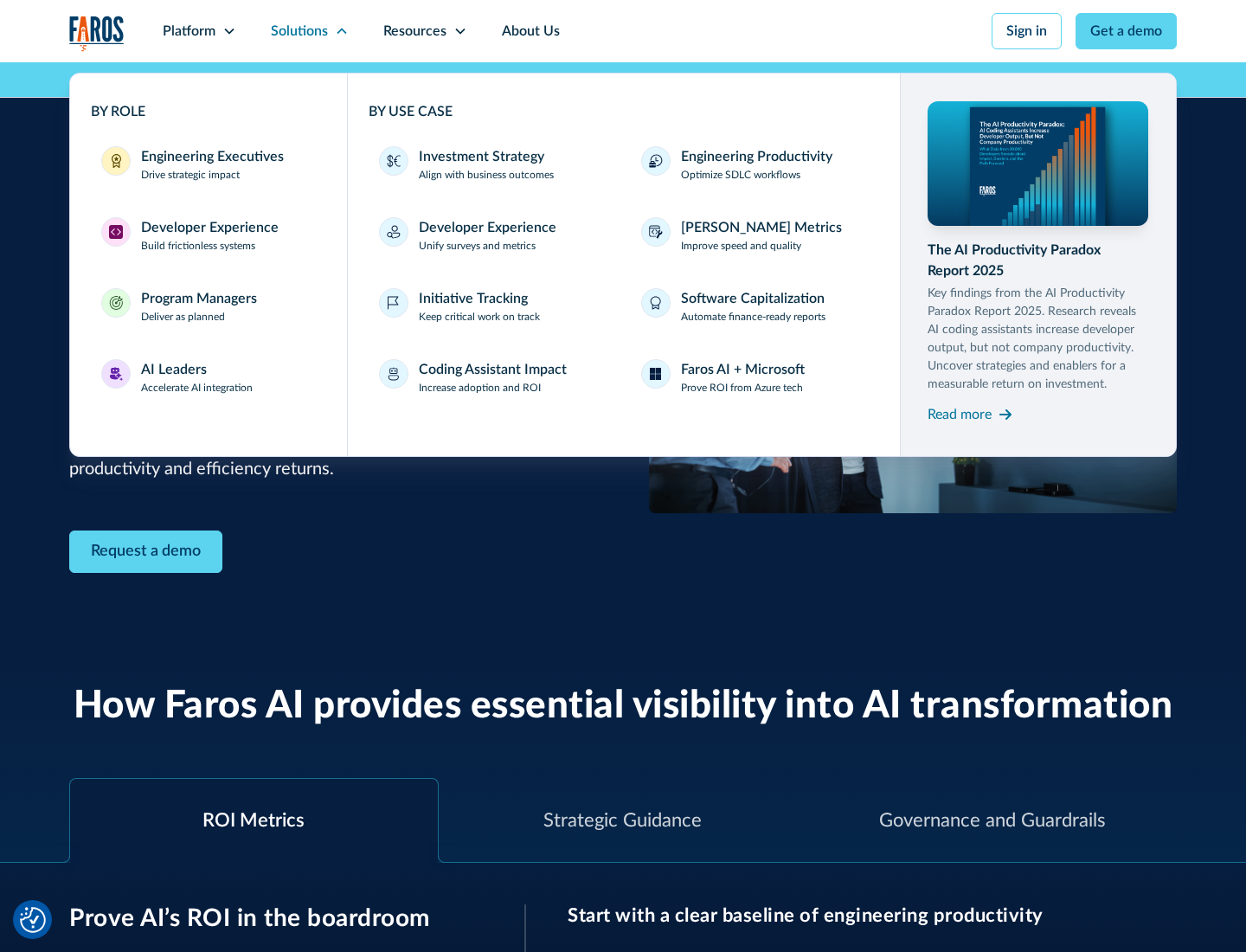
click at [479, 156] on div "Investment Strategy" at bounding box center [482, 156] width 126 height 20
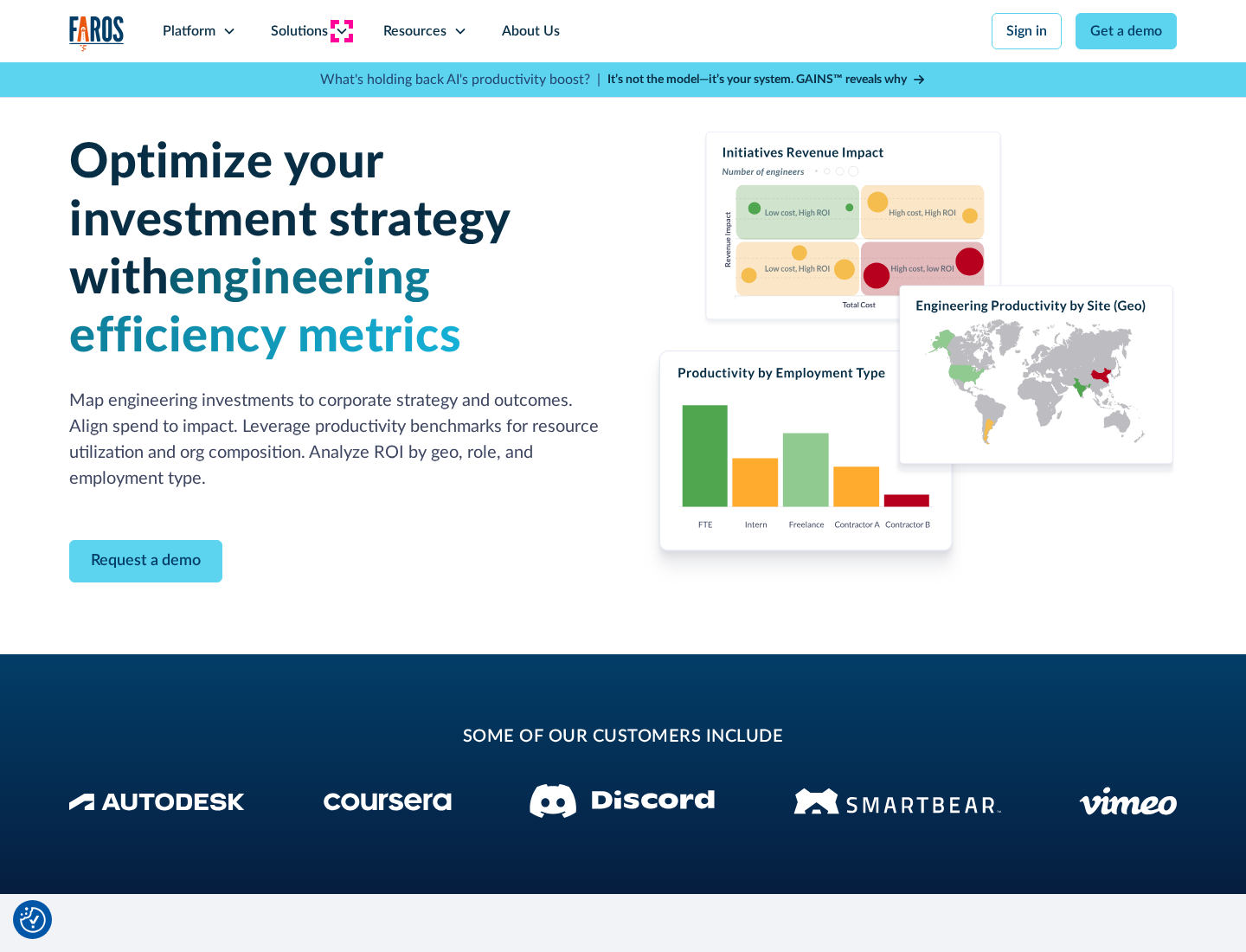
click at [341, 31] on icon at bounding box center [342, 31] width 14 height 14
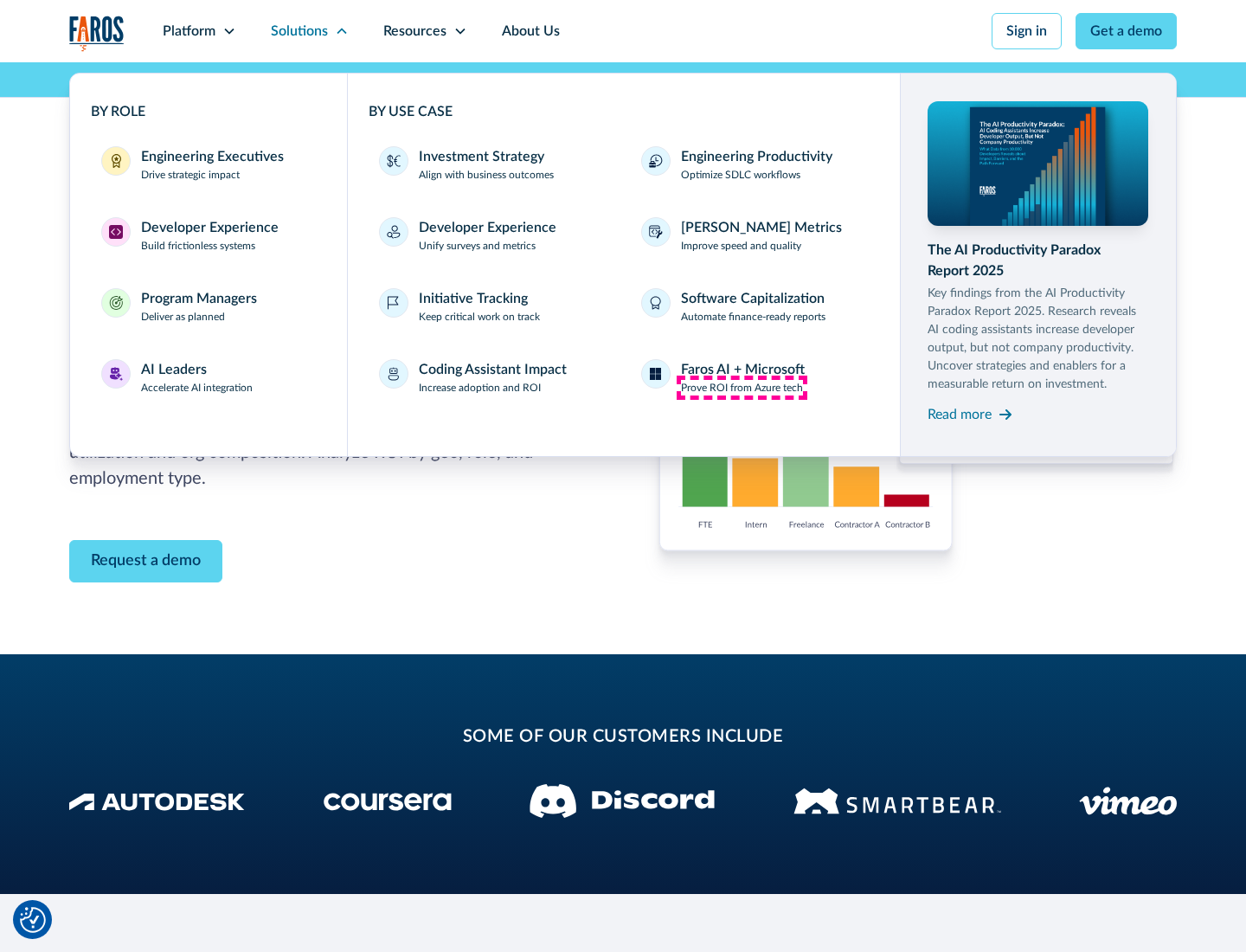
click at [742, 387] on p "Prove ROI from Azure tech" at bounding box center [742, 388] width 122 height 16
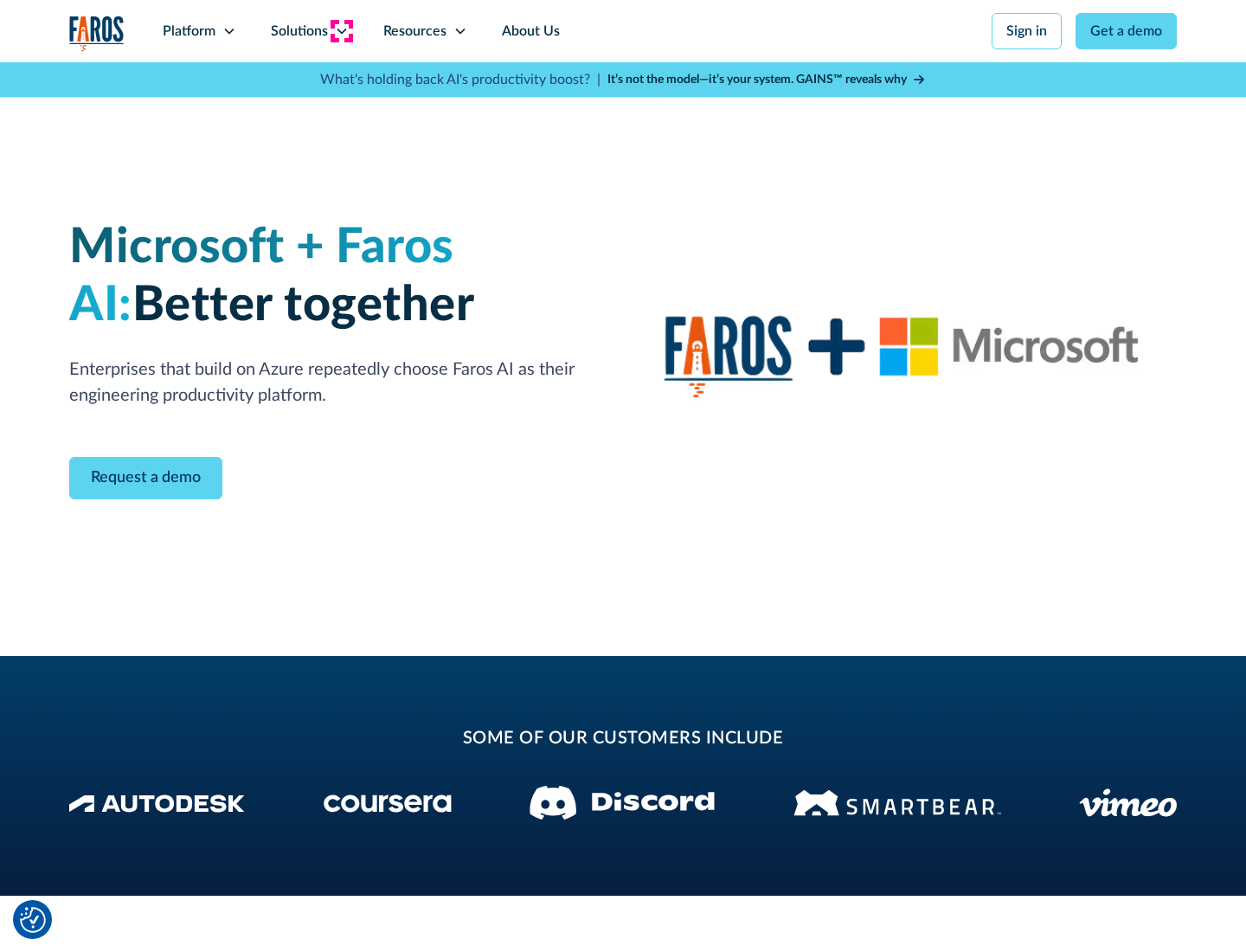
click at [341, 31] on icon at bounding box center [342, 31] width 14 height 14
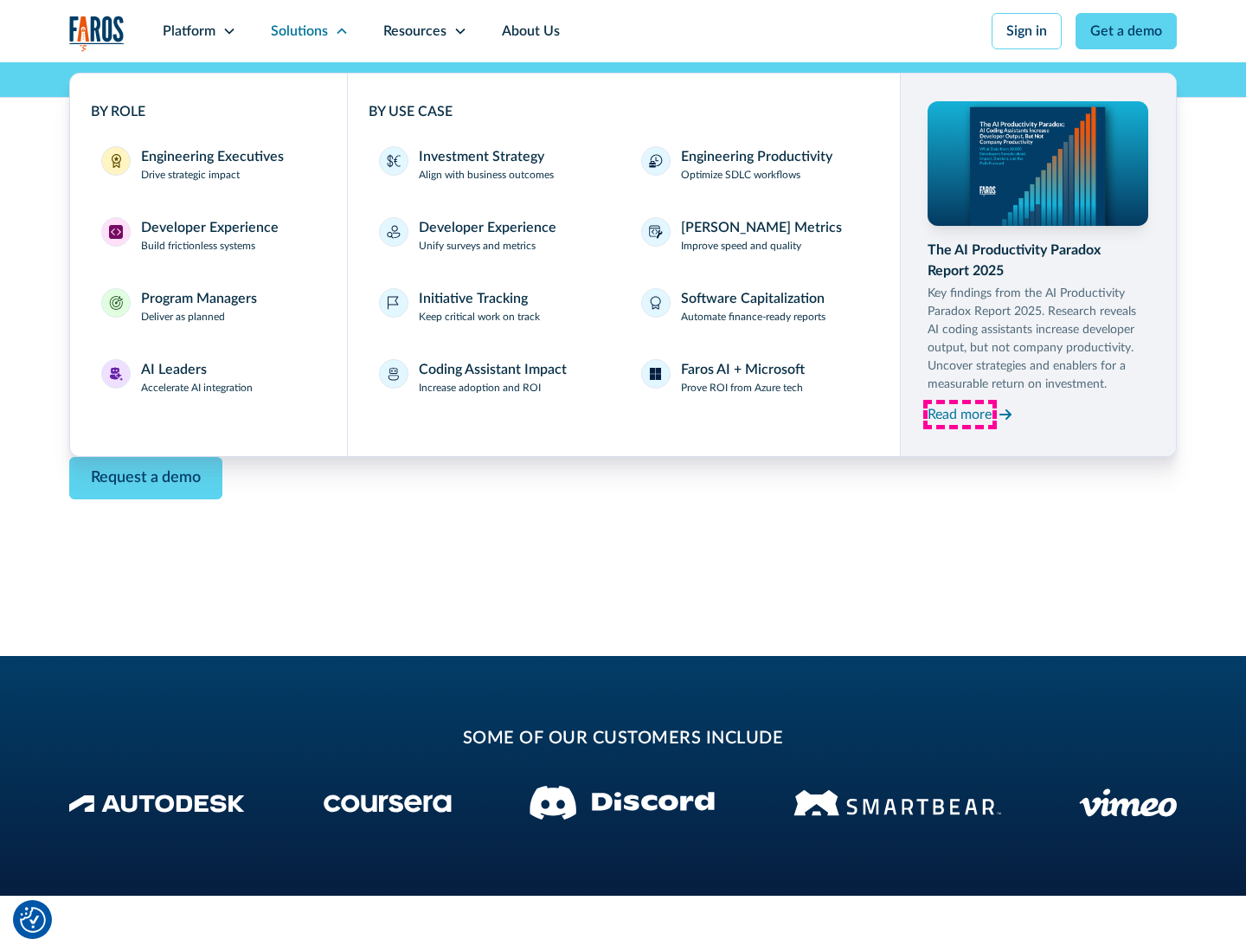
click at [959, 414] on div "Read more" at bounding box center [959, 414] width 64 height 20
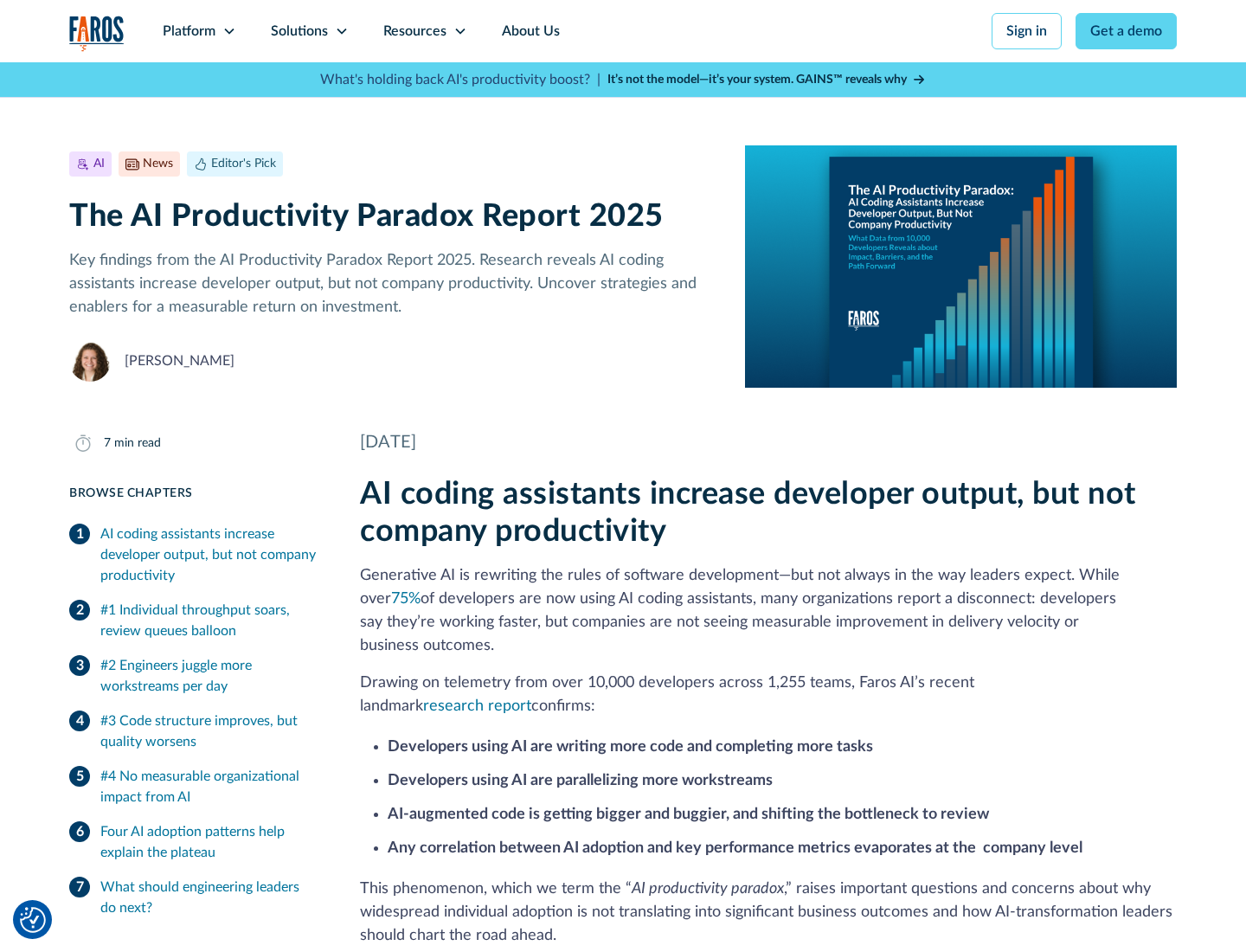
click at [459, 31] on icon at bounding box center [461, 31] width 14 height 14
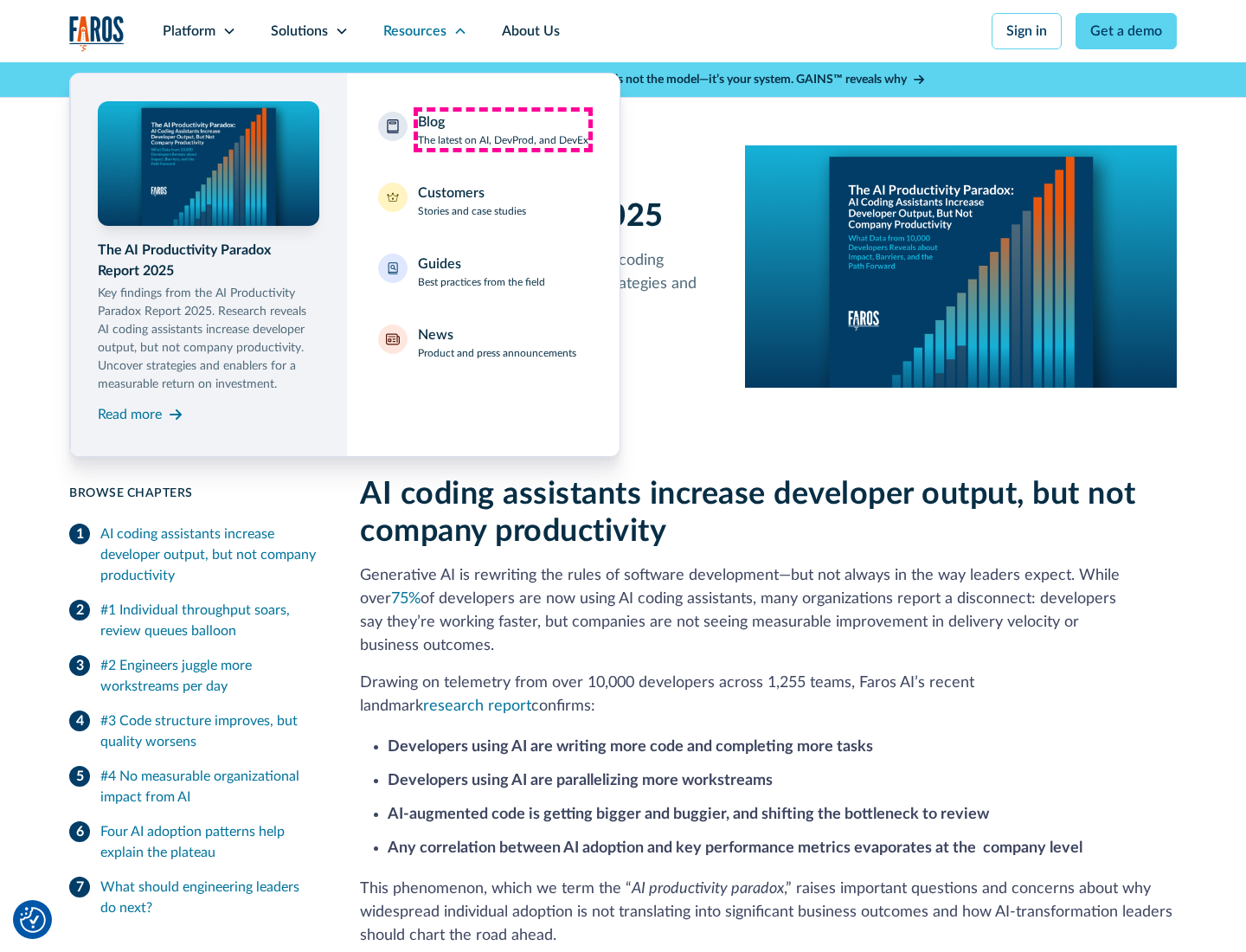
click at [503, 130] on div "Blog The latest on AI, DevProd, and DevEx" at bounding box center [503, 129] width 171 height 36
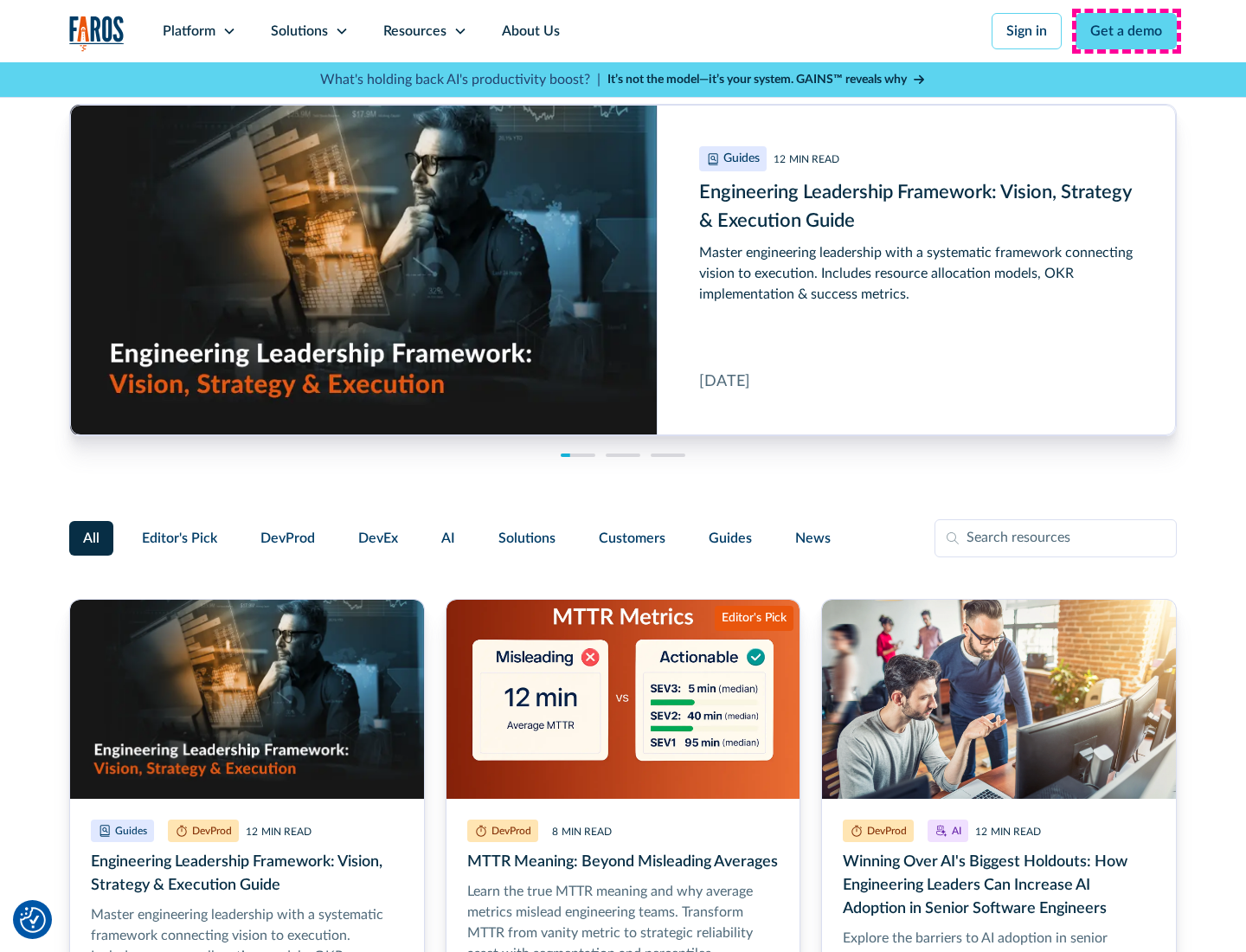
click at [1127, 31] on link "Get a demo" at bounding box center [1127, 31] width 102 height 36
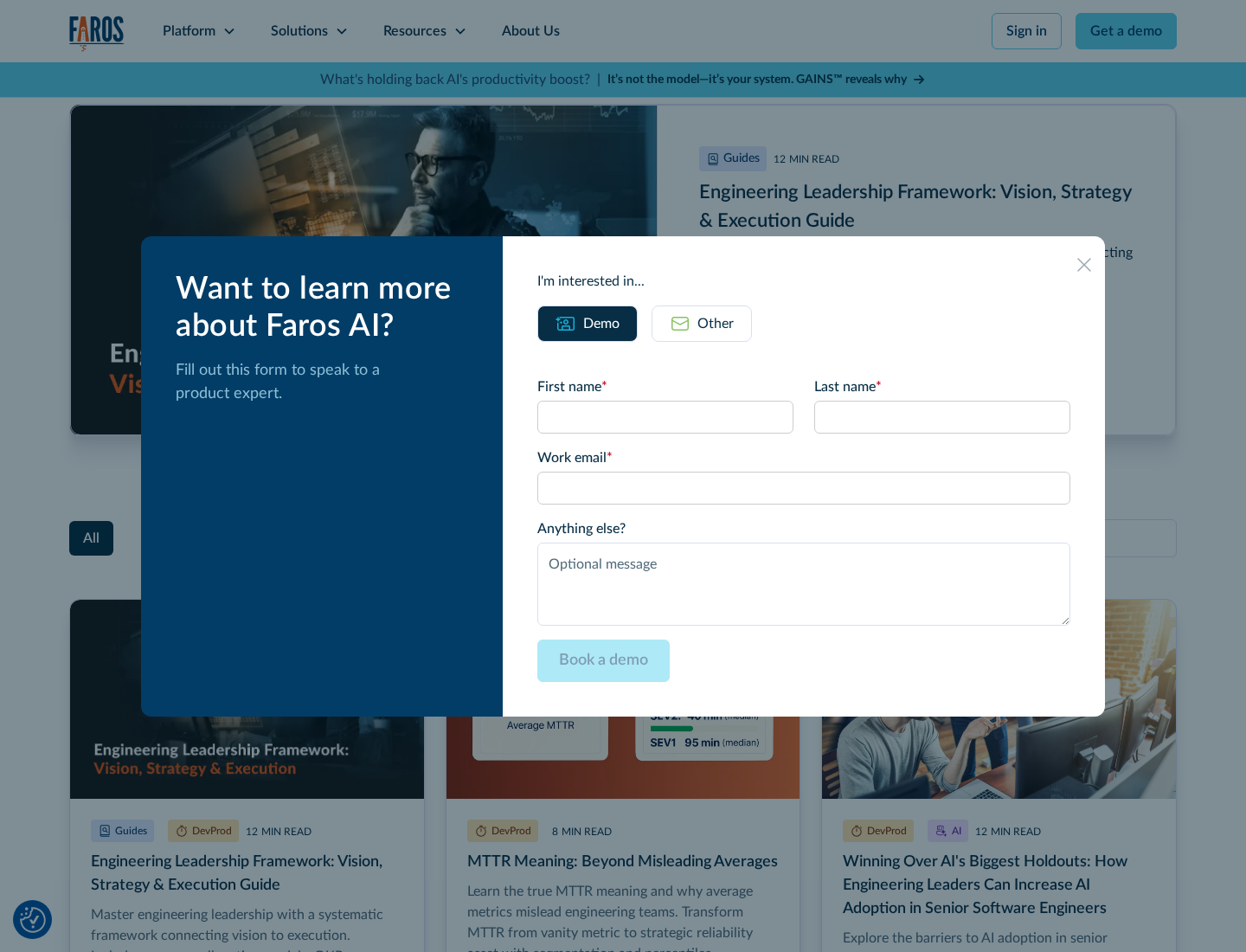
click at [702, 323] on div "Other" at bounding box center [715, 323] width 36 height 20
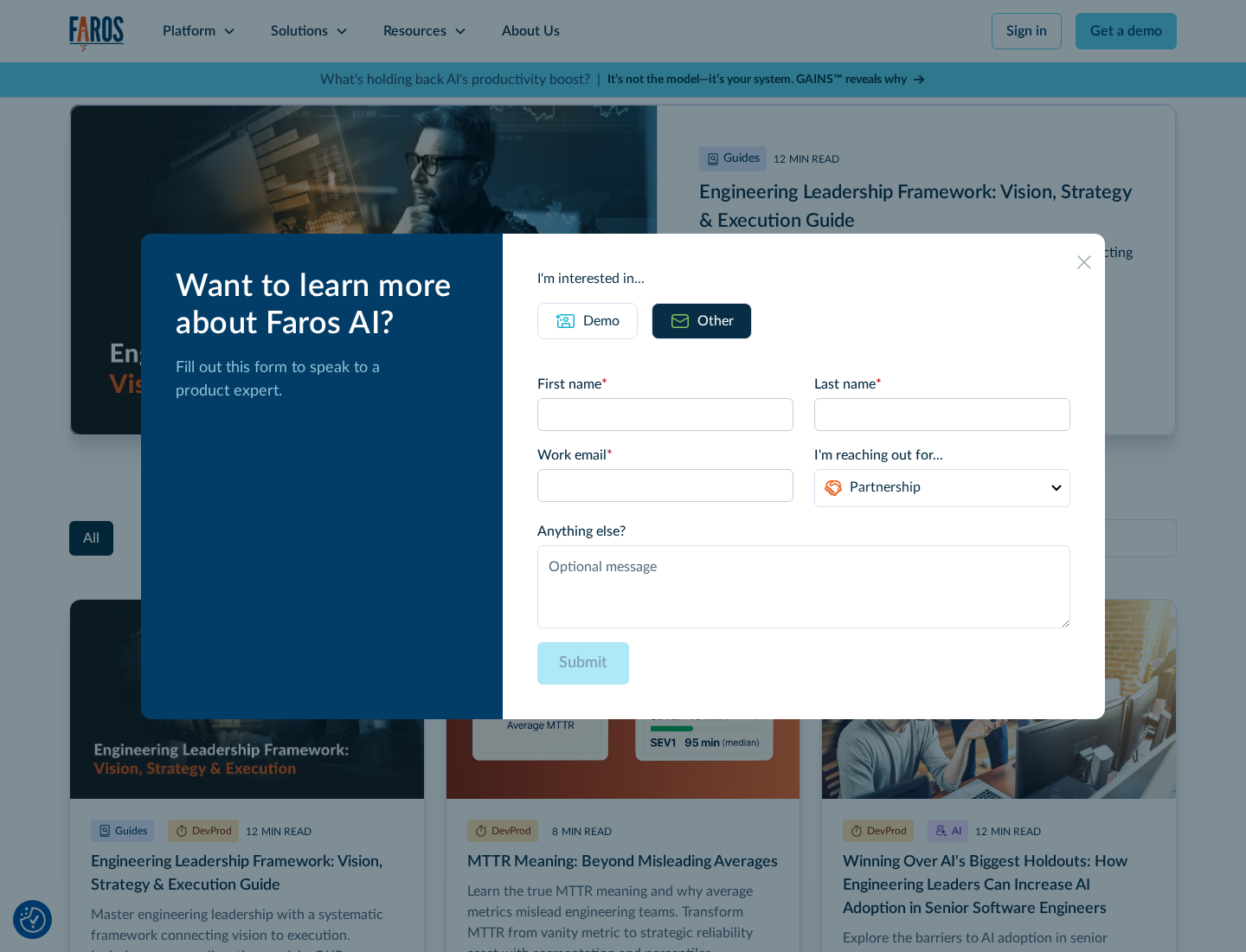
click at [1084, 262] on icon at bounding box center [1085, 263] width 14 height 14
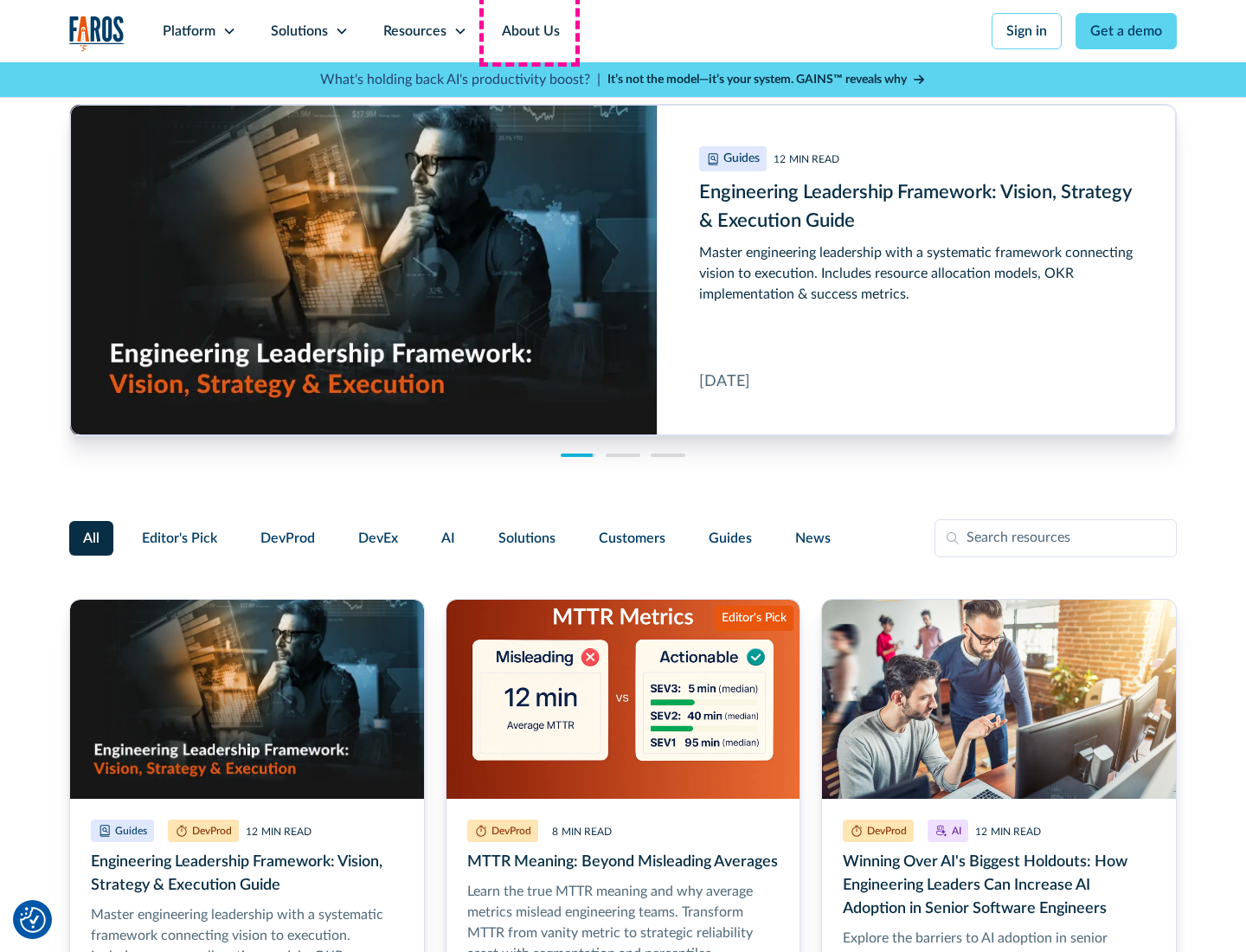
click at [529, 31] on link "About Us" at bounding box center [531, 31] width 93 height 62
